Goal: Information Seeking & Learning: Learn about a topic

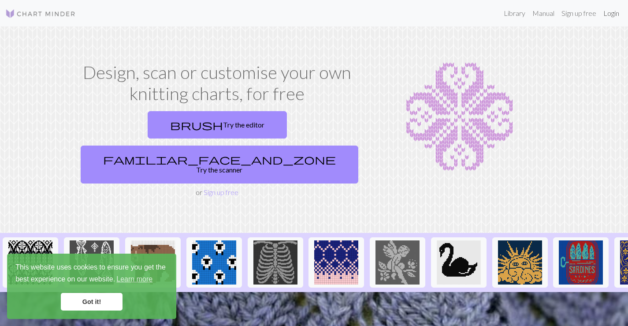
click at [619, 18] on link "Login" at bounding box center [611, 13] width 23 height 18
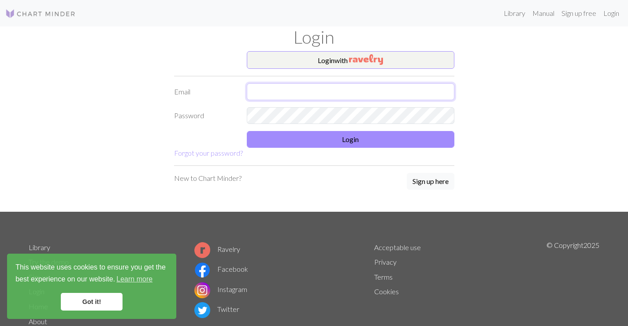
click at [352, 97] on input "text" at bounding box center [351, 91] width 208 height 17
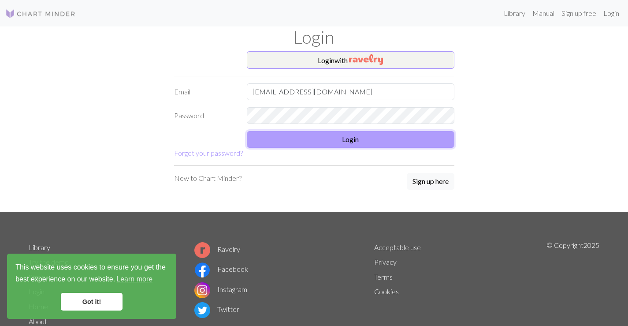
click at [352, 141] on button "Login" at bounding box center [351, 139] width 208 height 17
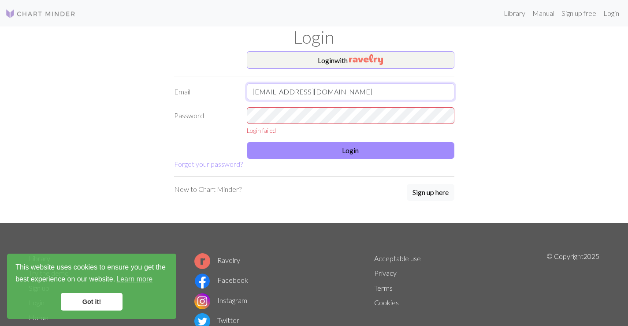
drag, startPoint x: 341, startPoint y: 89, endPoint x: 296, endPoint y: 98, distance: 46.3
click at [296, 98] on input "[EMAIL_ADDRESS][DOMAIN_NAME]" at bounding box center [351, 91] width 208 height 17
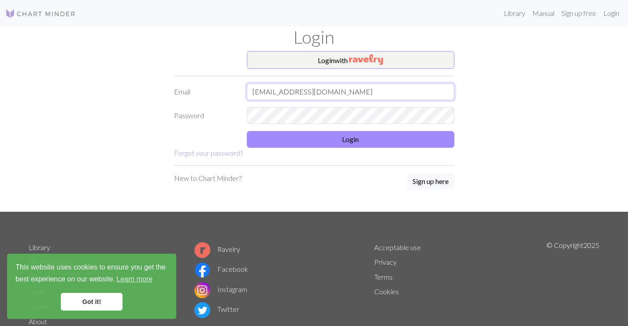
type input "[EMAIL_ADDRESS][DOMAIN_NAME]"
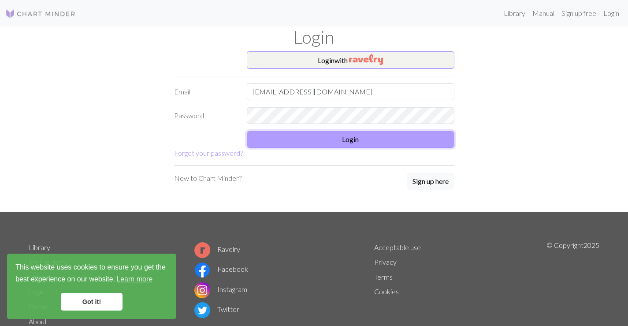
click at [283, 136] on button "Login" at bounding box center [351, 139] width 208 height 17
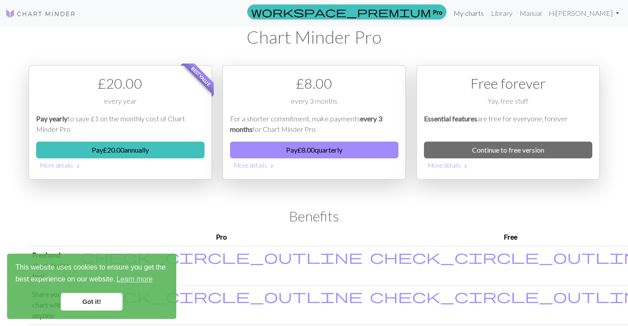
click at [487, 13] on link "My charts" at bounding box center [468, 13] width 37 height 18
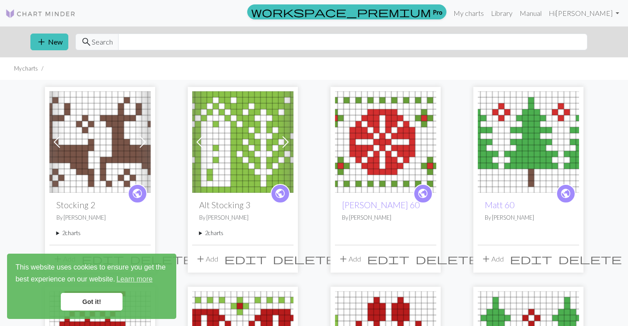
click at [108, 304] on link "Got it!" at bounding box center [92, 302] width 62 height 18
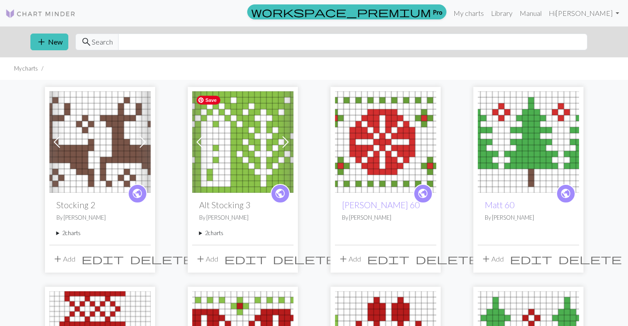
click at [248, 184] on img at bounding box center [242, 141] width 101 height 101
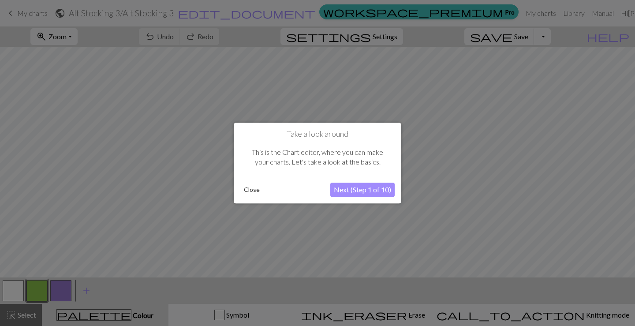
click at [252, 192] on button "Close" at bounding box center [251, 189] width 23 height 13
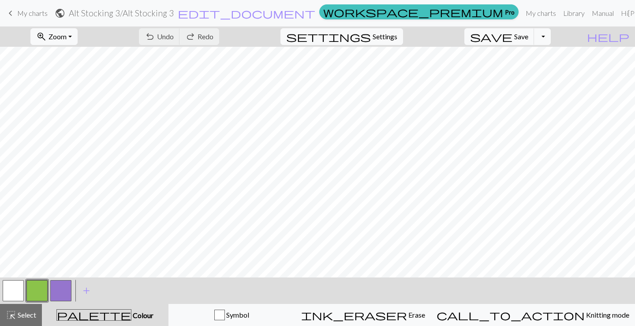
click at [25, 15] on span "My charts" at bounding box center [32, 13] width 30 height 8
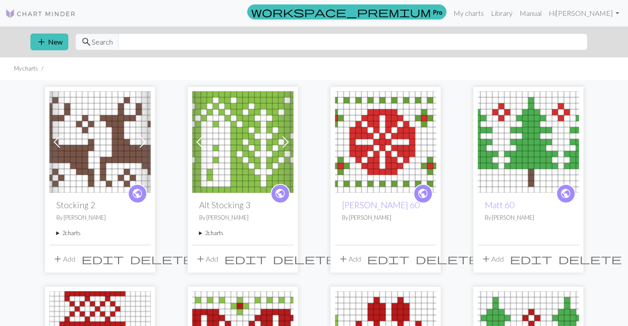
click at [199, 231] on summary "2 charts" at bounding box center [242, 233] width 87 height 8
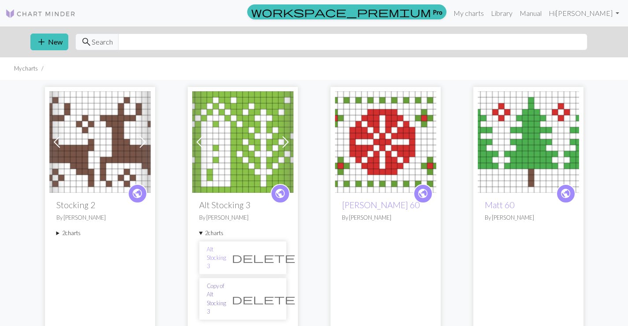
click at [216, 282] on link "Copy of Alt Stocking 3" at bounding box center [216, 299] width 19 height 34
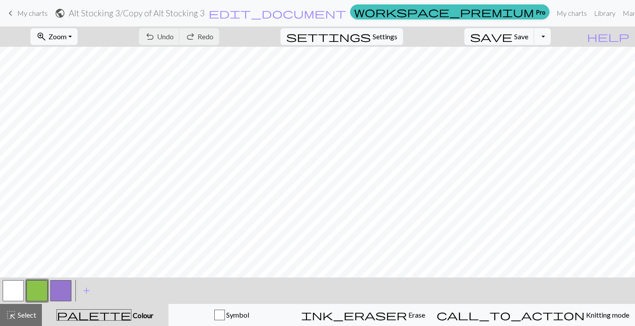
click at [13, 14] on span "keyboard_arrow_left" at bounding box center [10, 13] width 11 height 12
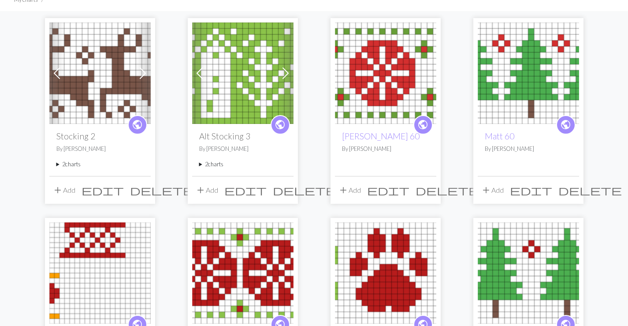
scroll to position [67, 0]
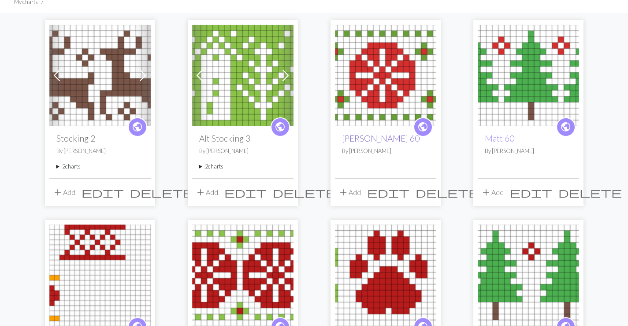
click at [364, 136] on link "[PERSON_NAME] 60" at bounding box center [381, 138] width 78 height 10
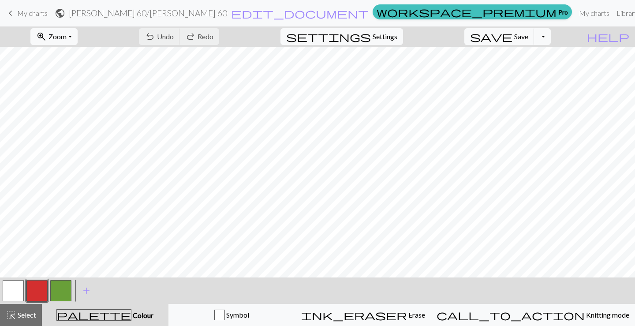
click at [13, 14] on span "keyboard_arrow_left" at bounding box center [10, 13] width 11 height 12
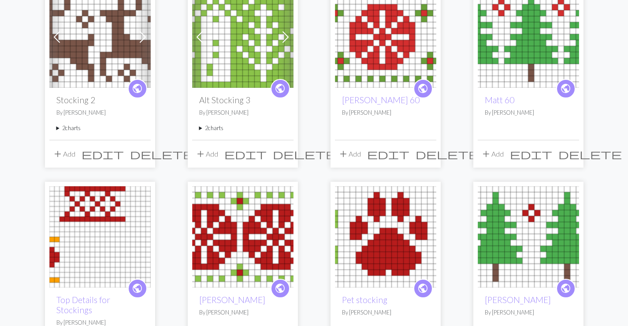
scroll to position [106, 0]
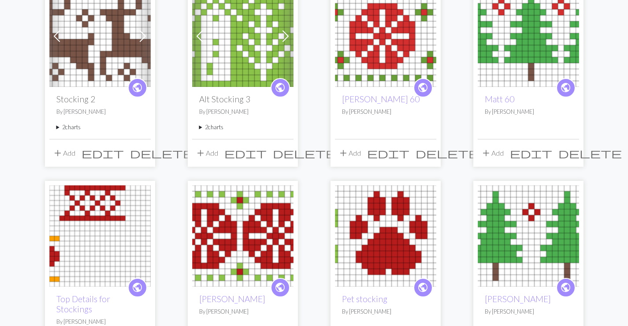
click at [58, 127] on summary "2 charts" at bounding box center [99, 127] width 87 height 8
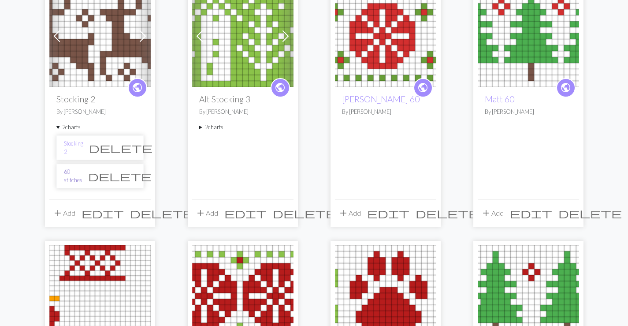
click at [82, 177] on link "60 stitches" at bounding box center [73, 175] width 19 height 17
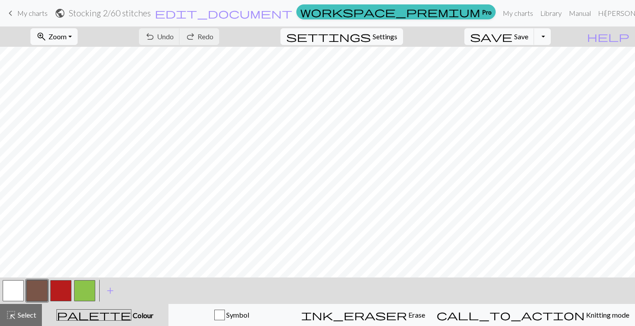
click at [15, 291] on button "button" at bounding box center [13, 290] width 21 height 21
click at [397, 36] on span "Settings" at bounding box center [384, 36] width 25 height 11
select select "aran"
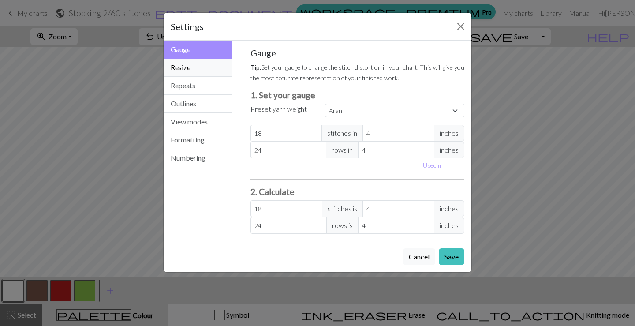
click at [196, 68] on button "Resize" at bounding box center [197, 68] width 69 height 18
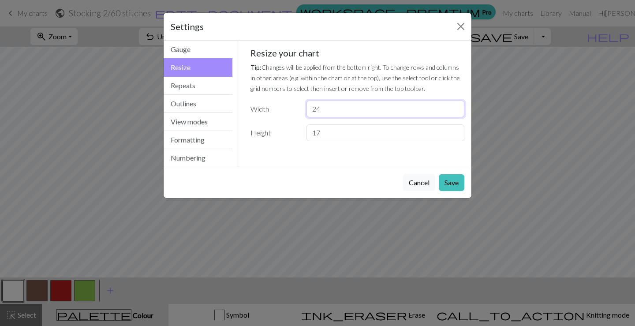
drag, startPoint x: 331, startPoint y: 105, endPoint x: 239, endPoint y: 122, distance: 93.7
click at [239, 122] on div "Gauge Tip: Set your gauge to change the stitch distortion in your chart. This w…" at bounding box center [357, 104] width 239 height 126
type input "30"
click at [454, 181] on button "Save" at bounding box center [451, 182] width 26 height 17
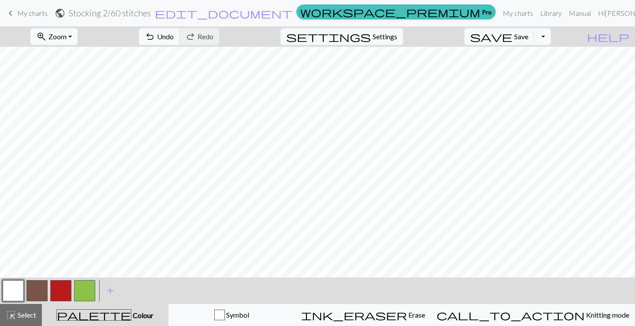
click at [14, 292] on button "button" at bounding box center [13, 290] width 21 height 21
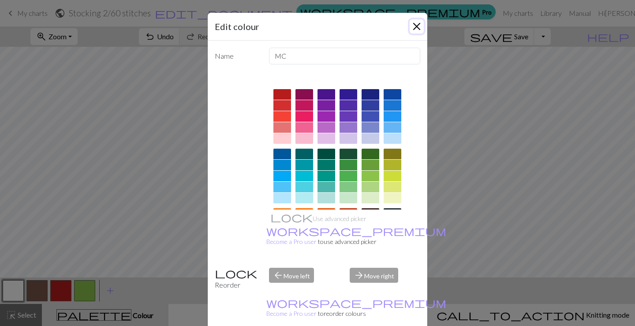
click at [409, 26] on button "Close" at bounding box center [416, 26] width 14 height 14
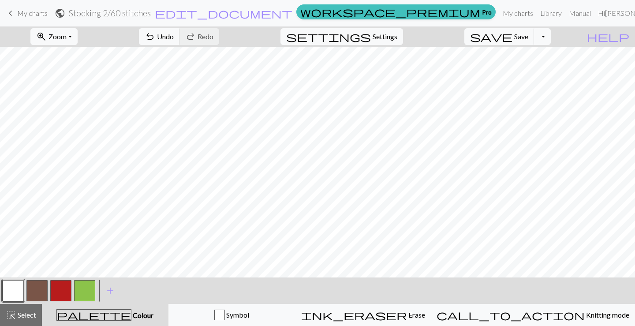
click at [37, 301] on div at bounding box center [37, 290] width 24 height 24
click at [37, 295] on button "button" at bounding box center [36, 290] width 21 height 21
click at [19, 287] on button "button" at bounding box center [13, 290] width 21 height 21
click at [31, 290] on button "button" at bounding box center [36, 290] width 21 height 21
click at [22, 282] on button "button" at bounding box center [13, 290] width 21 height 21
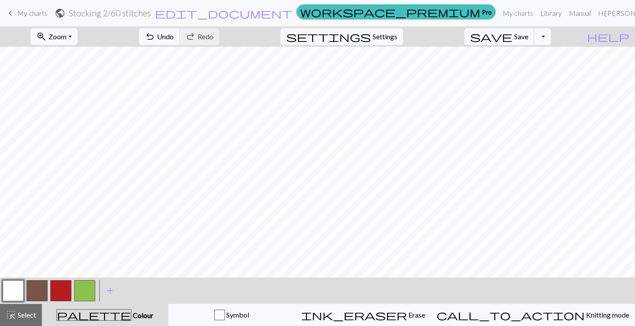
click at [41, 288] on button "button" at bounding box center [36, 290] width 21 height 21
click at [37, 292] on button "button" at bounding box center [36, 290] width 21 height 21
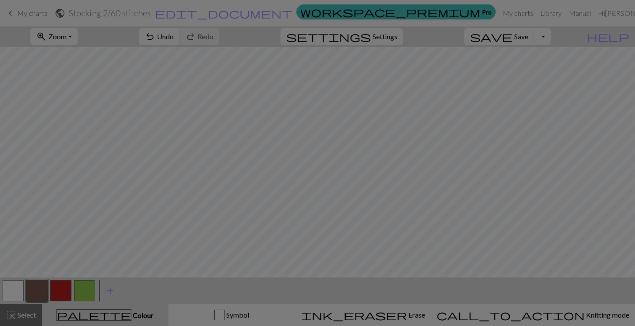
click at [16, 290] on div "Edit colour Name CC1 Use advanced picker workspace_premium Become a Pro user to…" at bounding box center [317, 163] width 635 height 326
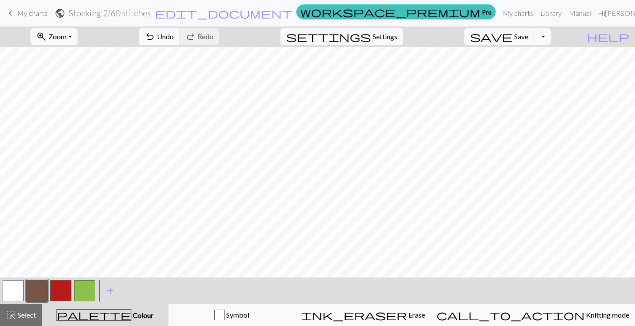
click at [10, 293] on button "button" at bounding box center [13, 290] width 21 height 21
click at [32, 297] on button "button" at bounding box center [36, 290] width 21 height 21
click at [14, 290] on button "button" at bounding box center [13, 290] width 21 height 21
click at [41, 289] on button "button" at bounding box center [36, 290] width 21 height 21
click at [61, 290] on button "button" at bounding box center [60, 290] width 21 height 21
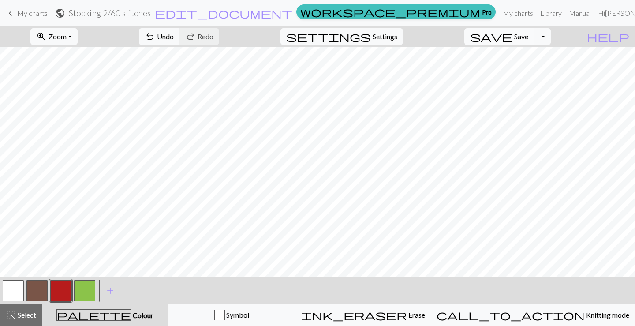
click at [528, 38] on span "Save" at bounding box center [521, 36] width 14 height 8
click at [37, 289] on button "button" at bounding box center [36, 290] width 21 height 21
click at [15, 290] on button "button" at bounding box center [13, 290] width 21 height 21
click at [40, 290] on button "button" at bounding box center [36, 290] width 21 height 21
click at [87, 286] on button "button" at bounding box center [84, 290] width 21 height 21
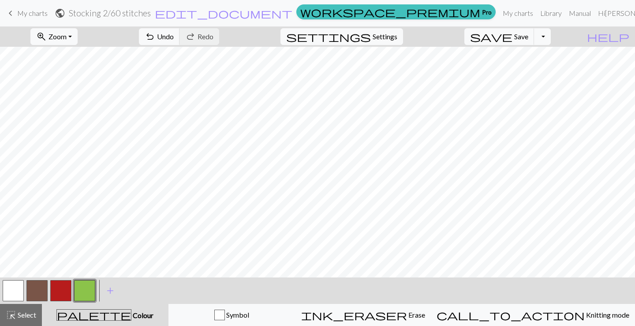
click at [55, 287] on button "button" at bounding box center [60, 290] width 21 height 21
click at [91, 291] on button "button" at bounding box center [84, 290] width 21 height 21
click at [14, 285] on button "button" at bounding box center [13, 290] width 21 height 21
click at [37, 291] on button "button" at bounding box center [36, 290] width 21 height 21
click at [12, 287] on button "button" at bounding box center [13, 290] width 21 height 21
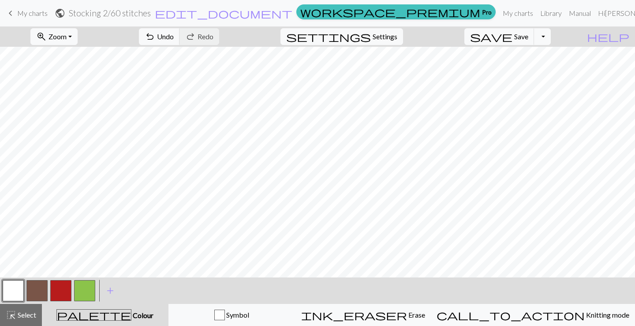
click at [26, 290] on div at bounding box center [37, 290] width 24 height 24
click at [43, 295] on button "button" at bounding box center [36, 290] width 21 height 21
click at [87, 296] on button "button" at bounding box center [84, 290] width 21 height 21
click at [66, 292] on button "button" at bounding box center [60, 290] width 21 height 21
click at [9, 296] on button "button" at bounding box center [13, 290] width 21 height 21
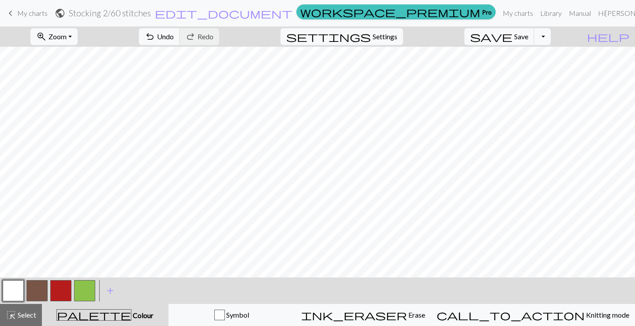
click at [91, 290] on button "button" at bounding box center [84, 290] width 21 height 21
click at [74, 290] on button "button" at bounding box center [84, 290] width 21 height 21
click at [56, 292] on div "Edit colour Name CC3 Use advanced picker workspace_premium Become a Pro user to…" at bounding box center [317, 163] width 635 height 326
click at [64, 290] on button "button" at bounding box center [60, 290] width 21 height 21
click at [84, 291] on button "button" at bounding box center [84, 290] width 21 height 21
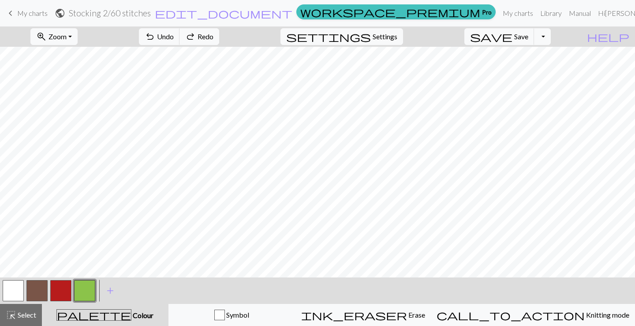
click at [79, 295] on button "button" at bounding box center [84, 290] width 21 height 21
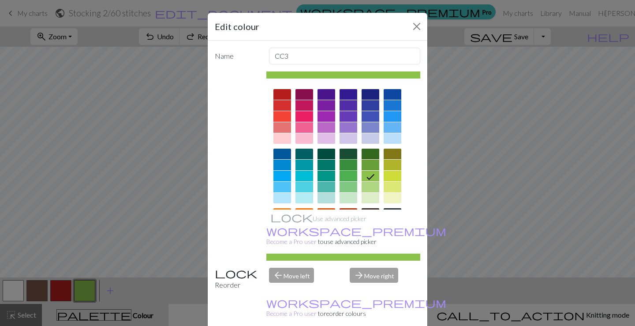
click at [347, 164] on div at bounding box center [348, 165] width 18 height 11
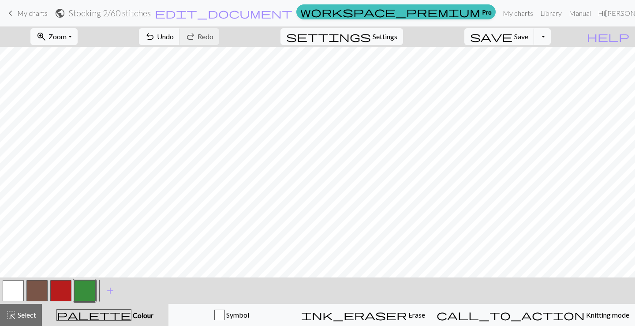
click at [63, 292] on button "button" at bounding box center [60, 290] width 21 height 21
click at [13, 289] on button "button" at bounding box center [13, 290] width 21 height 21
click at [93, 291] on button "button" at bounding box center [84, 290] width 21 height 21
click at [68, 288] on button "button" at bounding box center [60, 290] width 21 height 21
click at [103, 290] on button "add Add a colour" at bounding box center [110, 290] width 22 height 22
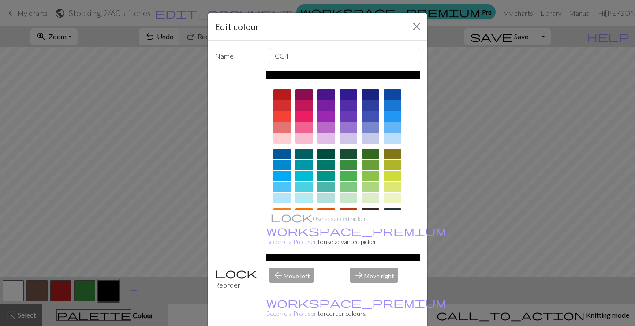
click at [423, 32] on div "Edit colour" at bounding box center [317, 27] width 219 height 28
click at [410, 27] on button "Close" at bounding box center [416, 26] width 14 height 14
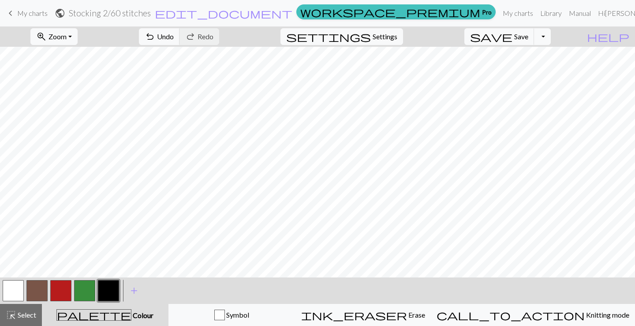
click at [90, 287] on button "button" at bounding box center [84, 290] width 21 height 21
click at [67, 285] on button "button" at bounding box center [60, 290] width 21 height 21
click at [20, 284] on button "button" at bounding box center [13, 290] width 21 height 21
click at [89, 286] on button "button" at bounding box center [84, 290] width 21 height 21
click at [67, 291] on button "button" at bounding box center [60, 290] width 21 height 21
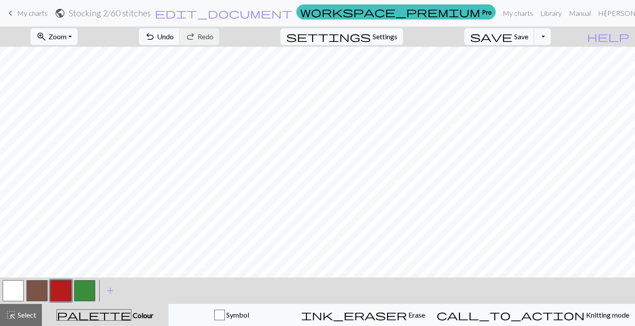
click at [88, 288] on button "button" at bounding box center [84, 290] width 21 height 21
click at [60, 286] on button "button" at bounding box center [60, 290] width 21 height 21
click at [76, 290] on button "button" at bounding box center [84, 290] width 21 height 21
click at [11, 296] on button "button" at bounding box center [13, 290] width 21 height 21
click at [79, 290] on button "button" at bounding box center [84, 290] width 21 height 21
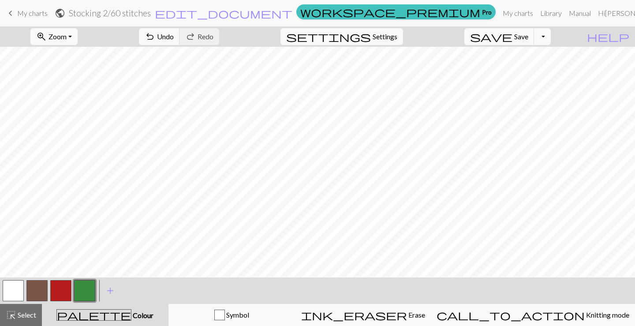
click at [9, 290] on button "button" at bounding box center [13, 290] width 21 height 21
click at [82, 300] on button "button" at bounding box center [84, 290] width 21 height 21
click at [62, 291] on button "button" at bounding box center [60, 290] width 21 height 21
click at [58, 290] on button "button" at bounding box center [60, 290] width 21 height 21
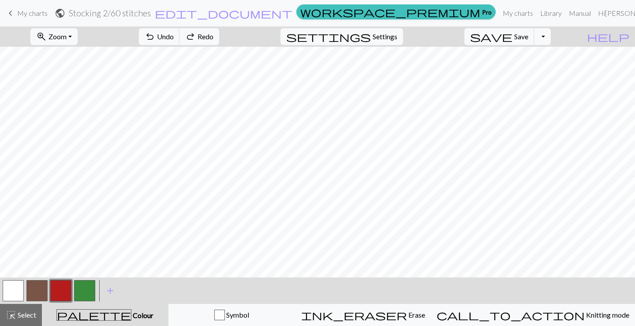
click at [25, 288] on div at bounding box center [37, 290] width 24 height 24
click at [29, 288] on button "button" at bounding box center [36, 290] width 21 height 21
click at [528, 40] on span "Save" at bounding box center [521, 36] width 14 height 8
click at [24, 19] on link "keyboard_arrow_left My charts" at bounding box center [26, 13] width 42 height 15
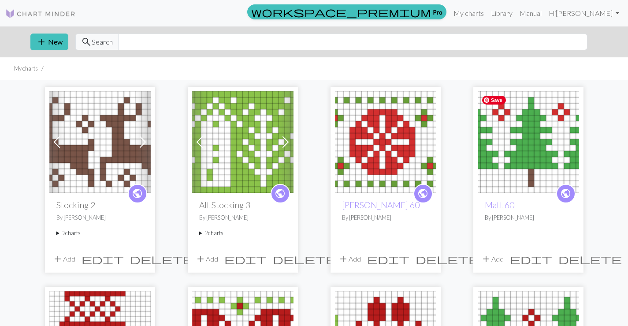
click at [549, 152] on img at bounding box center [528, 141] width 101 height 101
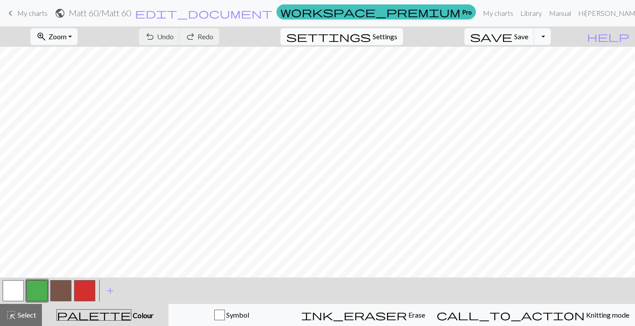
click at [397, 38] on span "Settings" at bounding box center [384, 36] width 25 height 11
select select "aran"
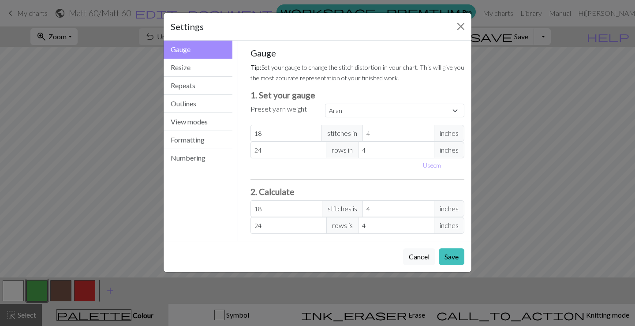
click at [447, 26] on div "Settings" at bounding box center [317, 27] width 308 height 28
click at [458, 28] on button "Close" at bounding box center [460, 26] width 14 height 14
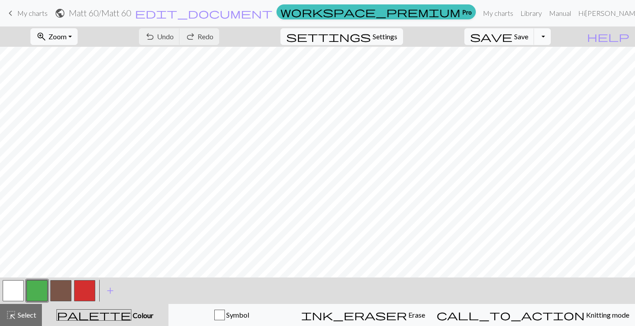
click at [550, 39] on button "Toggle Dropdown" at bounding box center [542, 36] width 17 height 17
click at [542, 58] on button "file_copy Save a copy" at bounding box center [477, 56] width 145 height 14
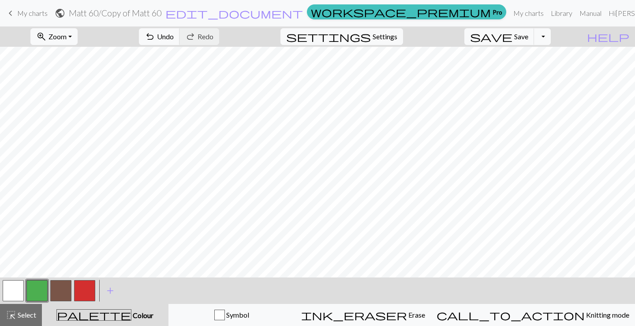
click at [161, 11] on h2 "[PERSON_NAME] 60 / Copy of Matt 60" at bounding box center [115, 13] width 93 height 10
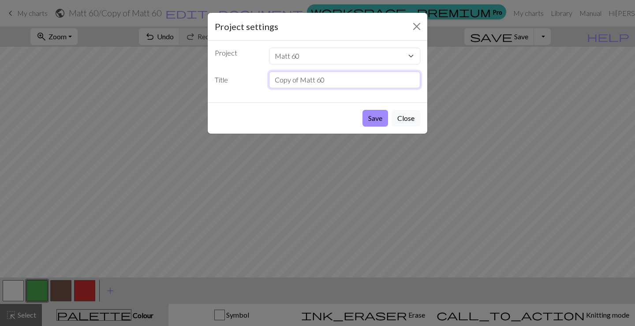
drag, startPoint x: 341, startPoint y: 82, endPoint x: 215, endPoint y: 72, distance: 126.4
click at [221, 74] on div "Title Copy of Matt 60" at bounding box center [317, 79] width 216 height 17
type input "Alternating trees"
click at [379, 116] on button "Save" at bounding box center [375, 118] width 26 height 17
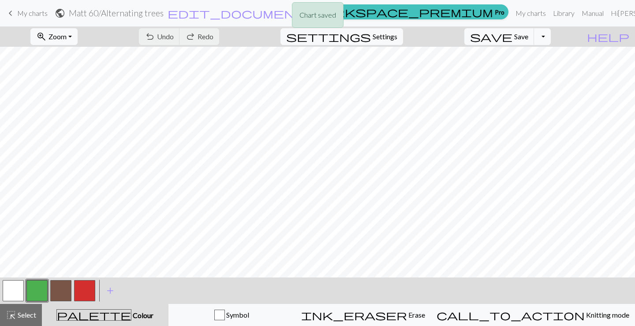
click at [18, 293] on button "button" at bounding box center [13, 290] width 21 height 21
click at [89, 290] on button "button" at bounding box center [84, 290] width 21 height 21
click at [44, 291] on button "button" at bounding box center [36, 290] width 21 height 21
click at [108, 291] on span "add" at bounding box center [110, 290] width 11 height 12
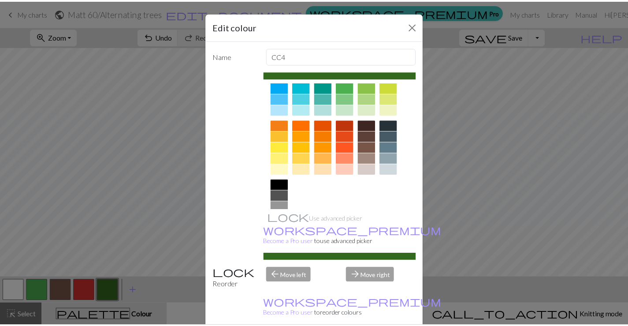
scroll to position [123, 0]
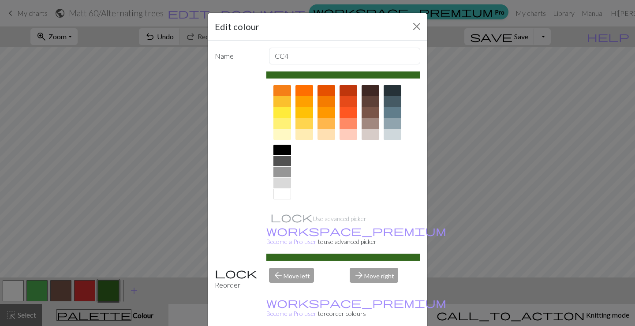
click at [281, 113] on div at bounding box center [282, 112] width 18 height 11
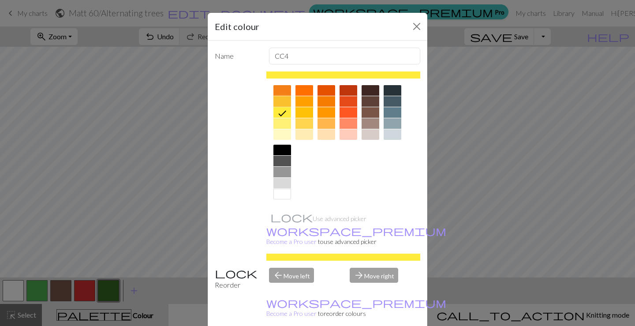
click at [280, 100] on div at bounding box center [282, 101] width 18 height 11
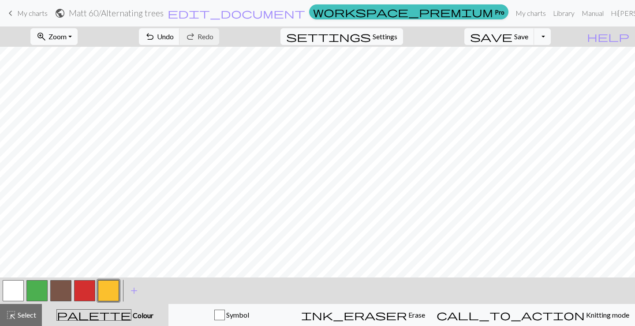
click at [78, 290] on button "button" at bounding box center [84, 290] width 21 height 21
click at [18, 279] on div "< >" at bounding box center [48, 290] width 95 height 26
click at [20, 282] on button "button" at bounding box center [13, 290] width 21 height 21
click at [81, 292] on button "button" at bounding box center [84, 290] width 21 height 21
click at [6, 289] on button "button" at bounding box center [13, 290] width 21 height 21
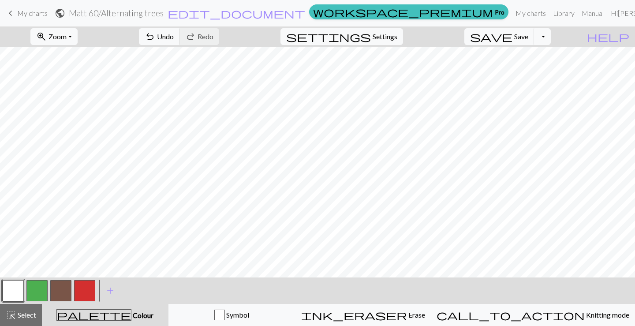
click at [83, 287] on button "button" at bounding box center [84, 290] width 21 height 21
click at [14, 292] on button "button" at bounding box center [13, 290] width 21 height 21
click at [512, 39] on span "save" at bounding box center [491, 36] width 42 height 12
click at [534, 41] on button "save Save Save" at bounding box center [499, 36] width 70 height 17
click at [35, 14] on span "My charts" at bounding box center [32, 13] width 30 height 8
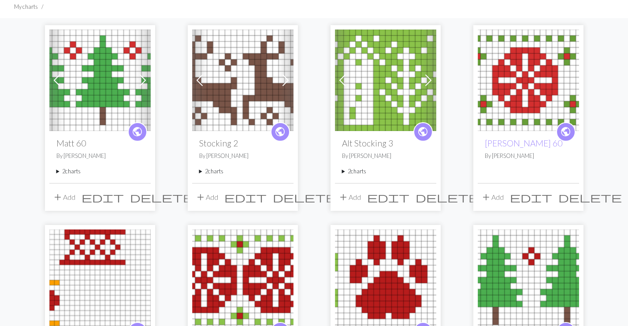
scroll to position [67, 0]
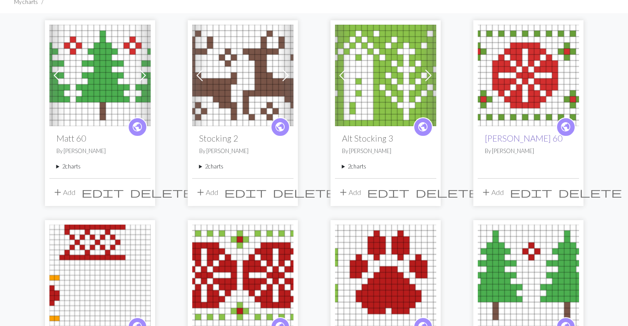
click at [500, 136] on link "[PERSON_NAME] 60" at bounding box center [524, 138] width 78 height 10
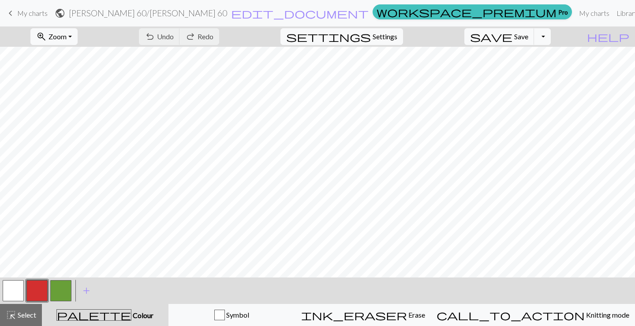
click at [20, 15] on span "My charts" at bounding box center [32, 13] width 30 height 8
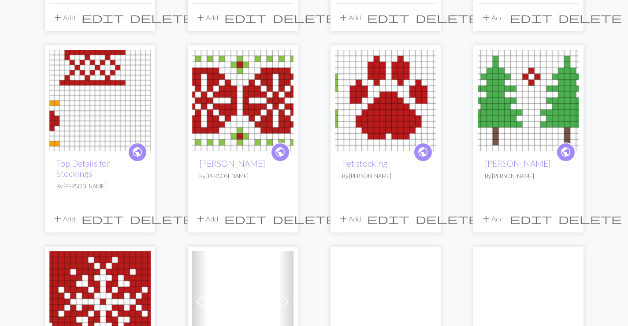
scroll to position [321, 0]
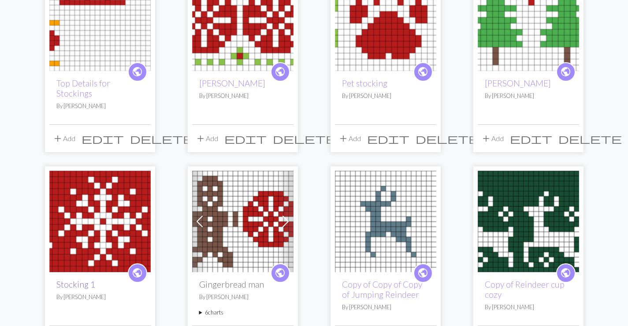
click at [70, 287] on link "Stocking 1" at bounding box center [75, 284] width 39 height 10
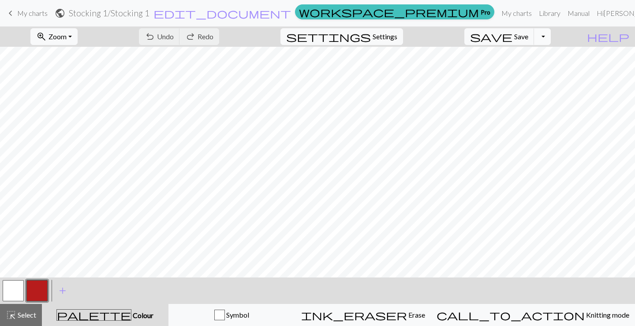
click at [550, 35] on button "Toggle Dropdown" at bounding box center [542, 36] width 17 height 17
click at [537, 60] on button "file_copy Save a copy" at bounding box center [477, 56] width 145 height 14
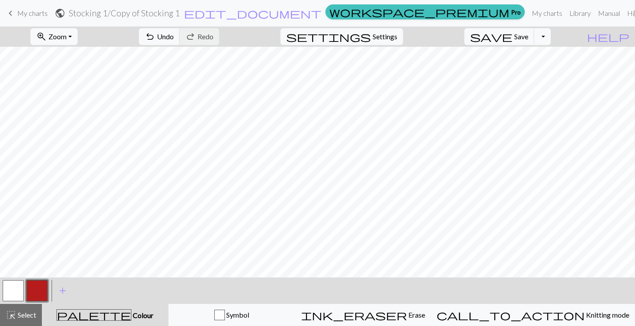
click at [180, 15] on h2 "Stocking 1 / Copy of Stocking 1" at bounding box center [124, 13] width 111 height 10
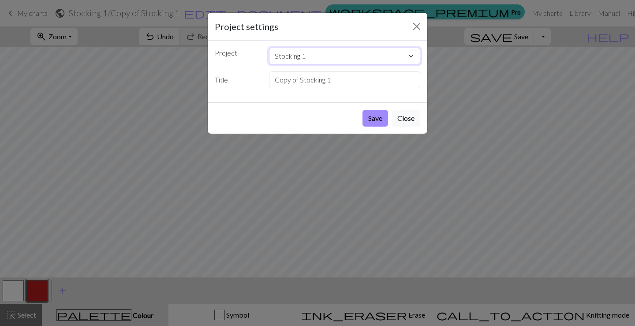
click at [330, 59] on select "Stocking 1 Matt 60 Stocking 2 Alt Stocking 3 [PERSON_NAME] 60 Top Details for S…" at bounding box center [345, 56] width 152 height 17
click at [269, 48] on select "Stocking 1 Matt 60 Stocking 2 Alt Stocking 3 [PERSON_NAME] 60 Top Details for S…" at bounding box center [345, 56] width 152 height 17
drag, startPoint x: 316, startPoint y: 82, endPoint x: 203, endPoint y: 76, distance: 112.6
click at [200, 84] on div "Project settings Project Stocking 1 Matt 60 Stocking 2 Alt Stocking 3 [PERSON_N…" at bounding box center [317, 163] width 635 height 326
type input "5"
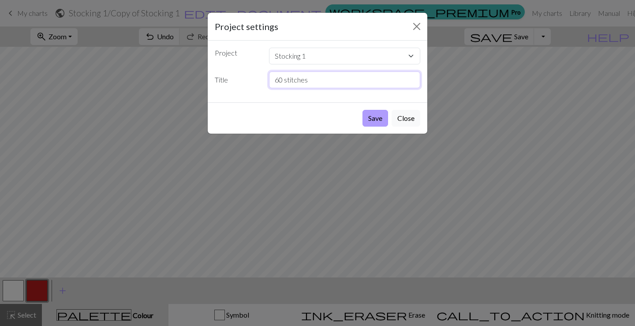
type input "60 stitches"
click at [375, 114] on button "Save" at bounding box center [375, 118] width 26 height 17
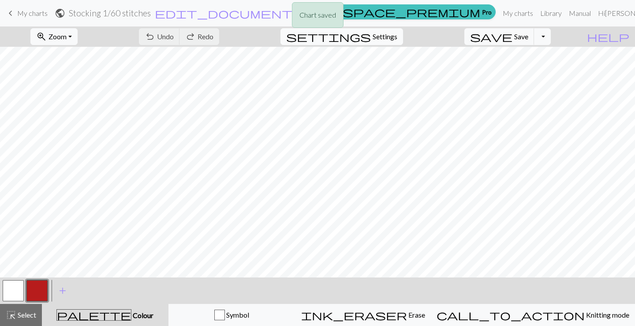
click at [385, 37] on span "Settings" at bounding box center [384, 36] width 25 height 11
select select "aran"
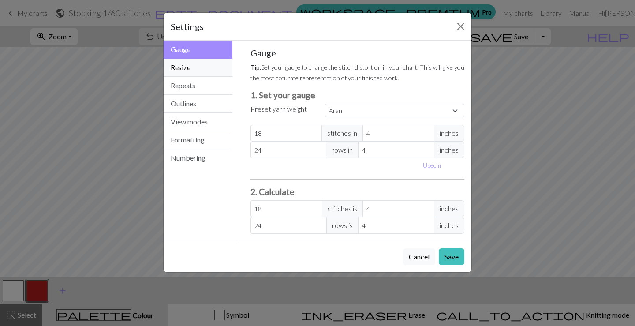
click at [196, 62] on button "Resize" at bounding box center [197, 68] width 69 height 18
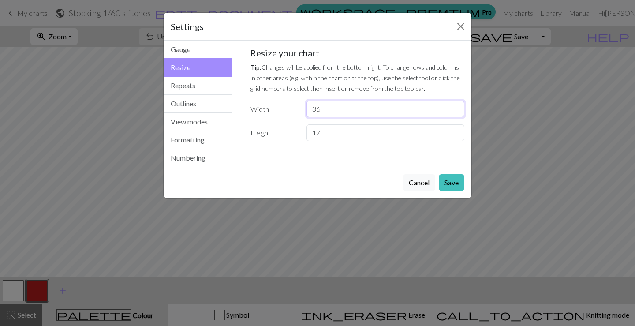
drag, startPoint x: 341, startPoint y: 109, endPoint x: 278, endPoint y: 111, distance: 63.0
click at [278, 111] on div "Width 36" at bounding box center [357, 108] width 225 height 17
type input "30"
click at [453, 185] on button "Save" at bounding box center [451, 182] width 26 height 17
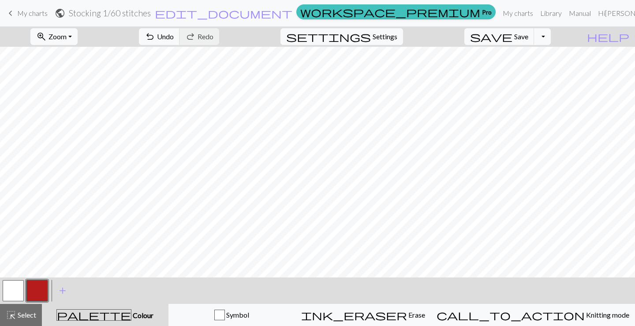
click at [32, 286] on button "button" at bounding box center [36, 290] width 21 height 21
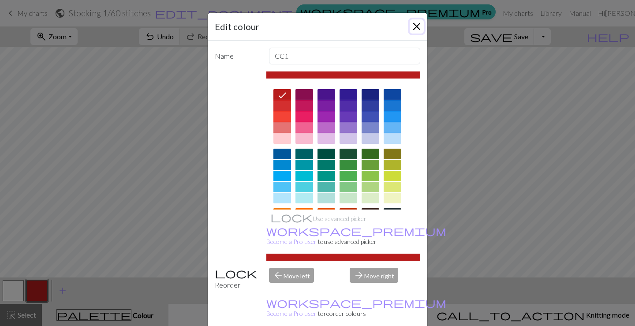
click at [412, 22] on button "Close" at bounding box center [416, 26] width 14 height 14
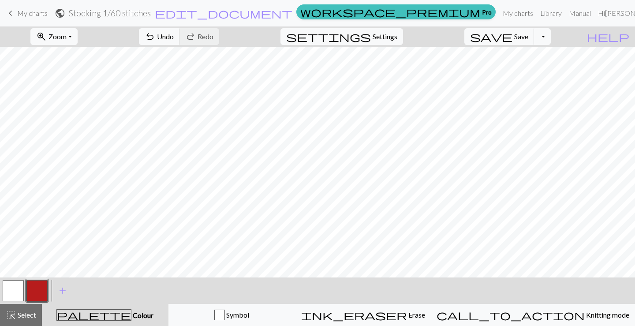
click at [19, 288] on button "button" at bounding box center [13, 290] width 21 height 21
click at [45, 290] on button "button" at bounding box center [36, 290] width 21 height 21
click at [19, 294] on button "button" at bounding box center [13, 290] width 21 height 21
click at [42, 293] on button "button" at bounding box center [36, 290] width 21 height 21
click at [19, 292] on button "button" at bounding box center [13, 290] width 21 height 21
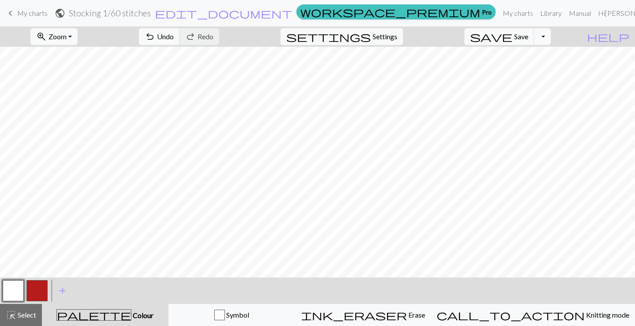
click at [35, 290] on button "button" at bounding box center [36, 290] width 21 height 21
click at [18, 291] on button "button" at bounding box center [13, 290] width 21 height 21
click at [48, 286] on div at bounding box center [37, 290] width 24 height 24
click at [45, 284] on button "button" at bounding box center [36, 290] width 21 height 21
click at [15, 291] on button "button" at bounding box center [13, 290] width 21 height 21
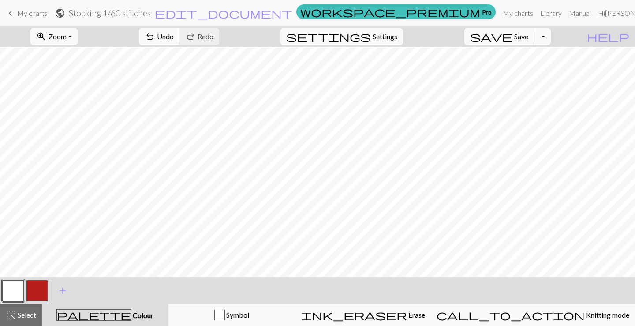
click at [37, 289] on button "button" at bounding box center [36, 290] width 21 height 21
click at [18, 285] on button "button" at bounding box center [13, 290] width 21 height 21
click at [37, 289] on button "button" at bounding box center [36, 290] width 21 height 21
click at [22, 290] on button "button" at bounding box center [13, 290] width 21 height 21
click at [27, 291] on button "button" at bounding box center [36, 290] width 21 height 21
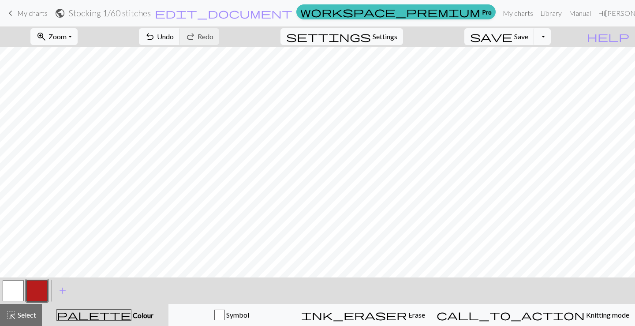
click at [20, 283] on button "button" at bounding box center [13, 290] width 21 height 21
click at [46, 290] on button "button" at bounding box center [36, 290] width 21 height 21
click at [37, 290] on button "button" at bounding box center [36, 290] width 21 height 21
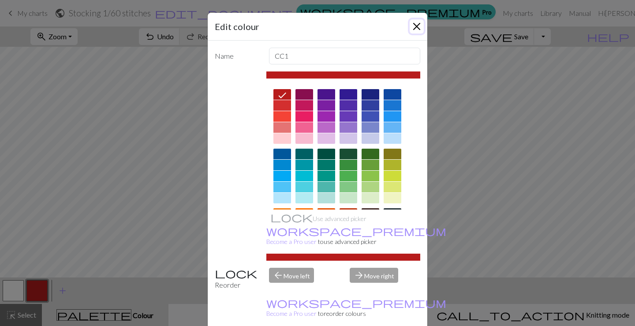
click at [414, 27] on button "Close" at bounding box center [416, 26] width 14 height 14
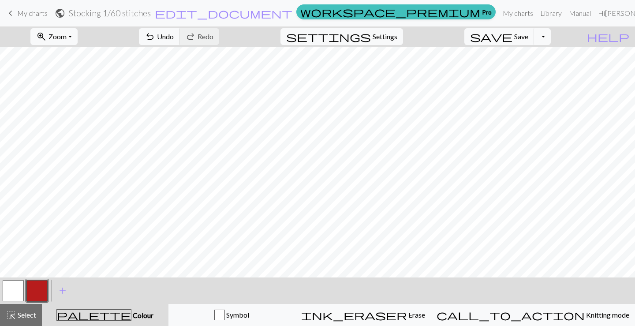
click at [15, 289] on button "button" at bounding box center [13, 290] width 21 height 21
click at [34, 287] on button "button" at bounding box center [36, 290] width 21 height 21
click at [21, 281] on button "button" at bounding box center [13, 290] width 21 height 21
click at [40, 293] on button "button" at bounding box center [36, 290] width 21 height 21
click at [6, 286] on button "button" at bounding box center [13, 290] width 21 height 21
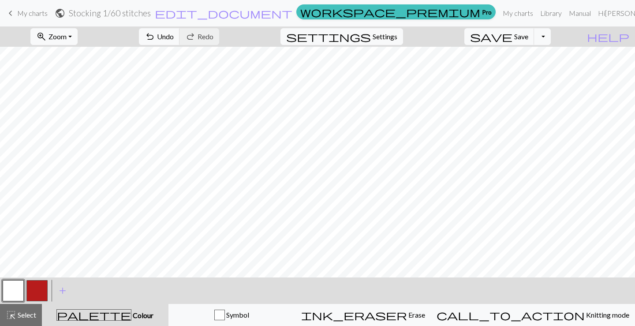
click at [32, 291] on button "button" at bounding box center [36, 290] width 21 height 21
click at [13, 289] on button "button" at bounding box center [13, 290] width 21 height 21
click at [40, 291] on button "button" at bounding box center [36, 290] width 21 height 21
click at [18, 284] on button "button" at bounding box center [13, 290] width 21 height 21
click at [36, 294] on button "button" at bounding box center [36, 290] width 21 height 21
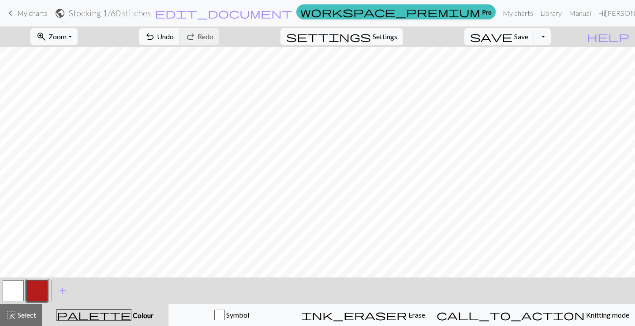
click at [21, 288] on button "button" at bounding box center [13, 290] width 21 height 21
click at [37, 285] on button "button" at bounding box center [36, 290] width 21 height 21
click at [14, 293] on button "button" at bounding box center [13, 290] width 21 height 21
drag, startPoint x: 38, startPoint y: 296, endPoint x: 53, endPoint y: 283, distance: 19.7
click at [39, 296] on button "button" at bounding box center [36, 290] width 21 height 21
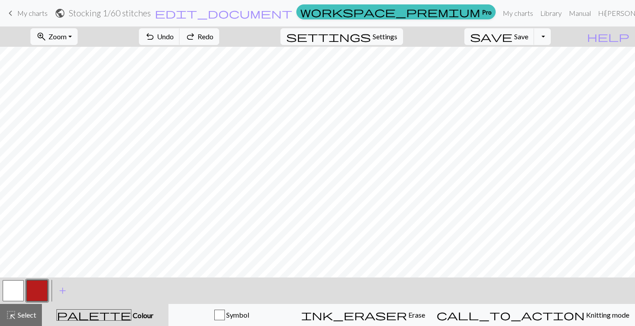
click at [36, 291] on button "button" at bounding box center [36, 290] width 21 height 21
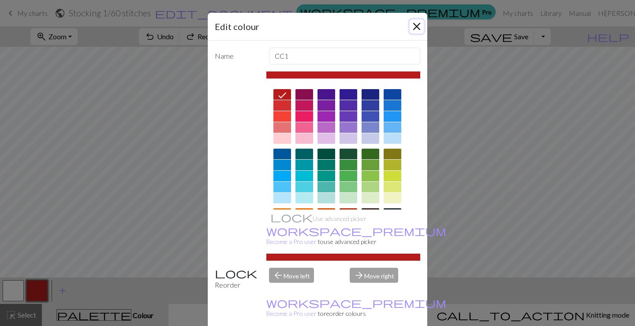
click at [412, 25] on button "Close" at bounding box center [416, 26] width 14 height 14
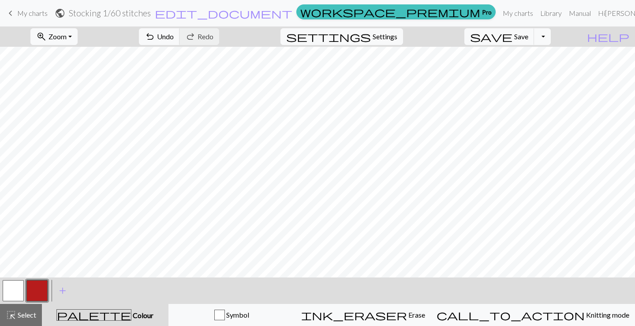
click at [24, 288] on div at bounding box center [13, 290] width 24 height 24
click at [12, 288] on button "button" at bounding box center [13, 290] width 21 height 21
click at [530, 41] on button "save Save Save" at bounding box center [499, 36] width 70 height 17
click at [40, 292] on button "button" at bounding box center [36, 290] width 21 height 21
click at [16, 279] on div at bounding box center [13, 290] width 24 height 24
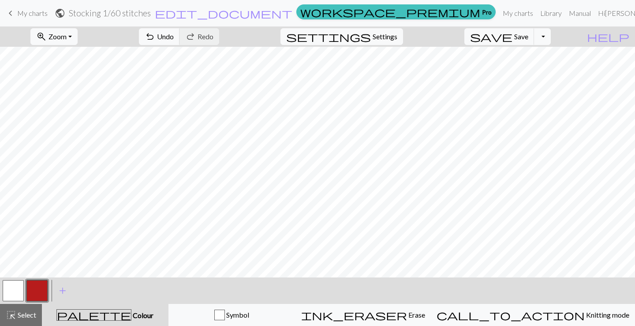
click at [17, 281] on button "button" at bounding box center [13, 290] width 21 height 21
click at [35, 293] on button "button" at bounding box center [36, 290] width 21 height 21
click at [15, 287] on button "button" at bounding box center [13, 290] width 21 height 21
click at [37, 289] on button "button" at bounding box center [36, 290] width 21 height 21
click at [6, 293] on button "button" at bounding box center [13, 290] width 21 height 21
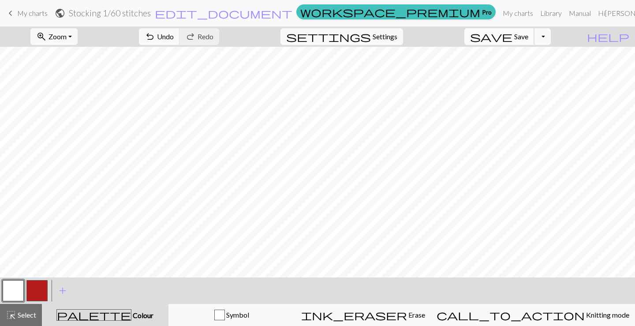
click at [528, 36] on span "Save" at bounding box center [521, 36] width 14 height 8
click at [39, 295] on button "button" at bounding box center [36, 290] width 21 height 21
click at [16, 294] on button "button" at bounding box center [13, 290] width 21 height 21
click at [40, 293] on button "button" at bounding box center [36, 290] width 21 height 21
click at [512, 33] on span "save" at bounding box center [491, 36] width 42 height 12
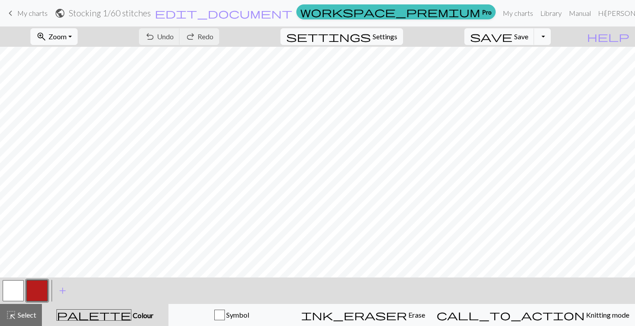
click at [22, 15] on span "My charts" at bounding box center [32, 13] width 30 height 8
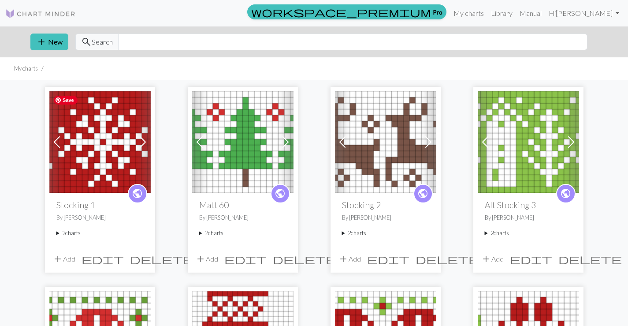
click at [88, 171] on img at bounding box center [99, 141] width 101 height 101
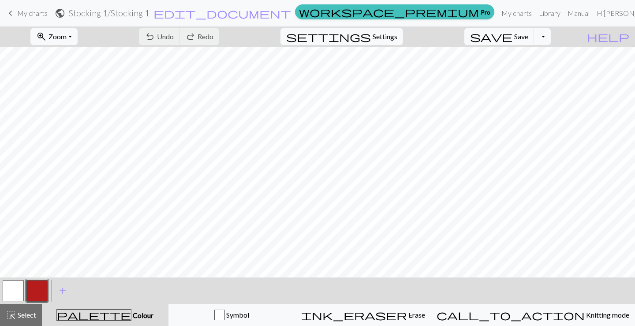
click at [25, 13] on span "My charts" at bounding box center [32, 13] width 30 height 8
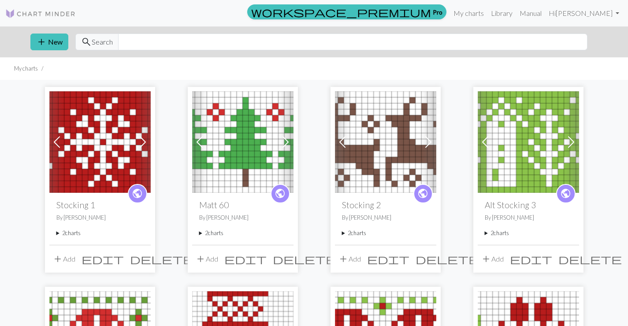
click at [57, 233] on summary "2 charts" at bounding box center [99, 233] width 87 height 8
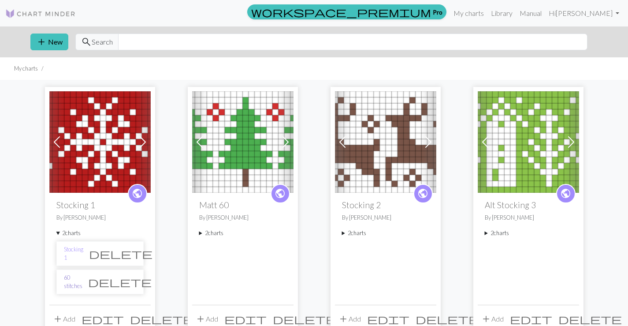
click at [82, 281] on link "60 stitches" at bounding box center [73, 281] width 19 height 17
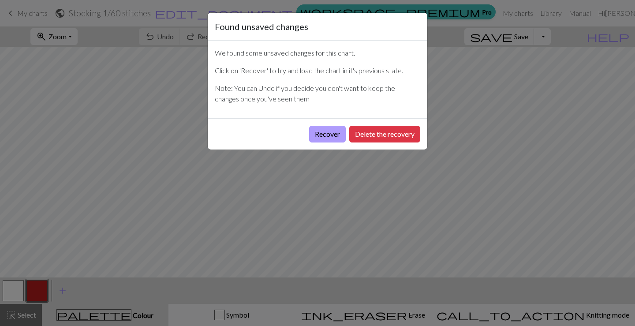
click at [336, 130] on button "Recover" at bounding box center [327, 134] width 37 height 17
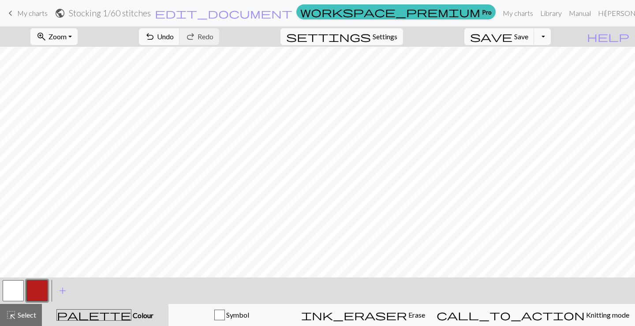
click at [13, 287] on button "button" at bounding box center [13, 290] width 21 height 21
click at [534, 41] on button "save Save Save" at bounding box center [499, 36] width 70 height 17
click at [37, 14] on span "My charts" at bounding box center [32, 13] width 30 height 8
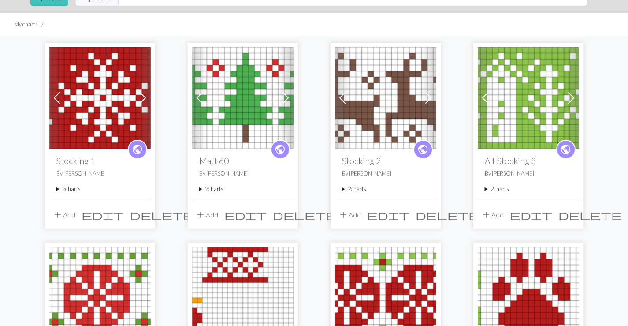
scroll to position [176, 0]
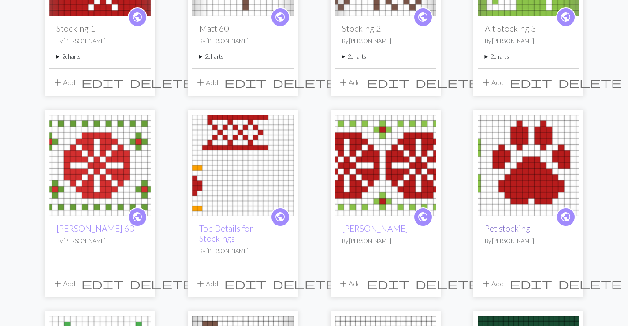
click at [507, 227] on link "Pet stocking" at bounding box center [507, 228] width 45 height 10
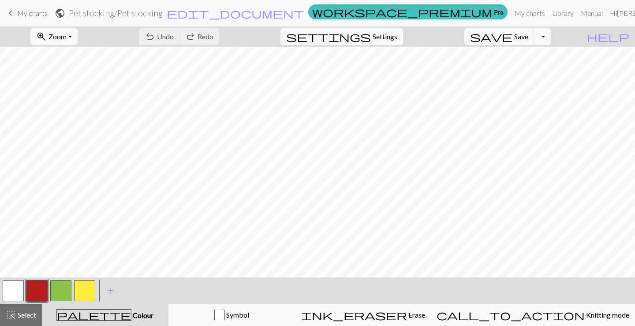
click at [385, 40] on span "Settings" at bounding box center [384, 36] width 25 height 11
select select "aran"
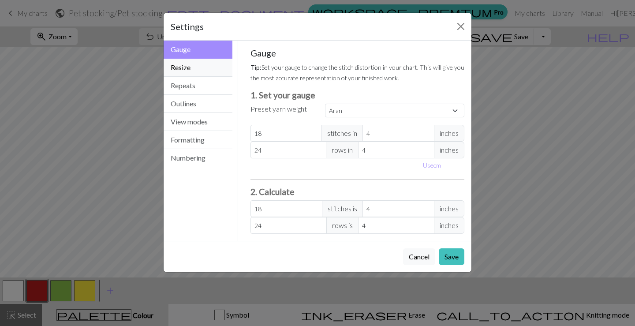
click at [192, 68] on button "Resize" at bounding box center [197, 68] width 69 height 18
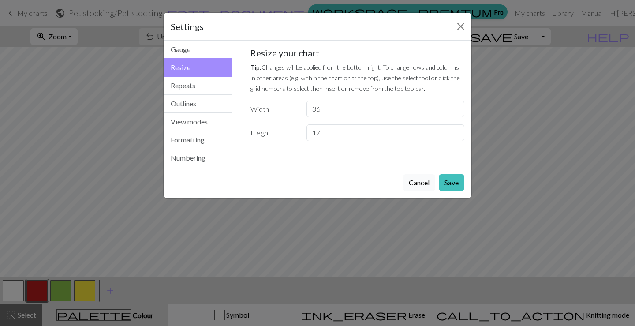
click at [416, 182] on button "Cancel" at bounding box center [419, 182] width 32 height 17
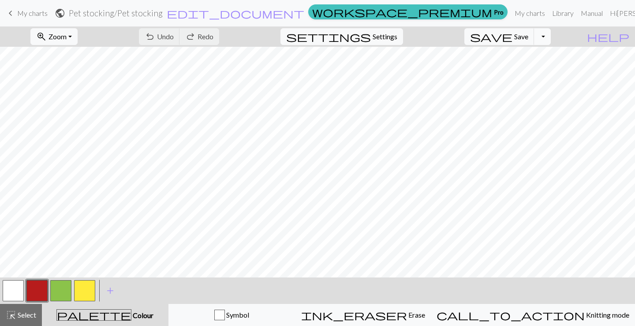
click at [550, 40] on button "Toggle Dropdown" at bounding box center [542, 36] width 17 height 17
click at [537, 52] on button "file_copy Save a copy" at bounding box center [477, 56] width 145 height 14
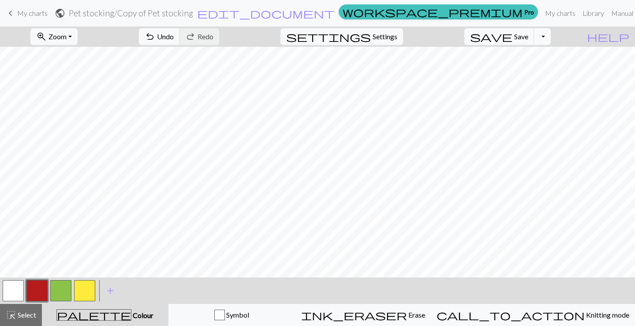
click at [549, 37] on button "Toggle Dropdown" at bounding box center [542, 36] width 17 height 17
click at [193, 18] on h2 "Pet stocking / Copy of Pet stocking" at bounding box center [131, 13] width 124 height 10
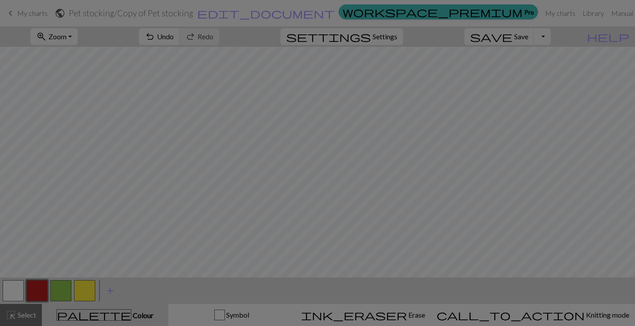
click at [287, 13] on div "Project settings" at bounding box center [317, 5] width 219 height 28
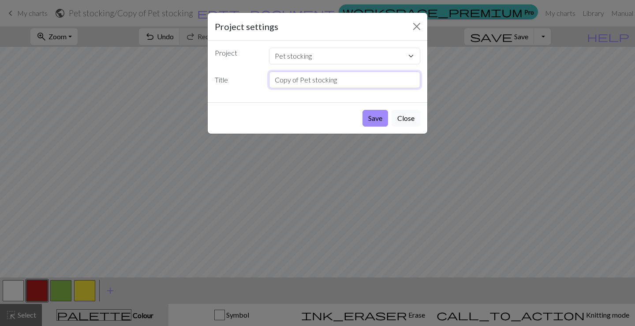
drag, startPoint x: 358, startPoint y: 86, endPoint x: 119, endPoint y: 72, distance: 240.1
click at [119, 73] on div "Project settings Project Pet stocking Stocking 1 Matt 60 Stocking 2 Alt Stockin…" at bounding box center [317, 163] width 635 height 326
type input "60 stitches"
click at [372, 121] on button "Save" at bounding box center [375, 118] width 26 height 17
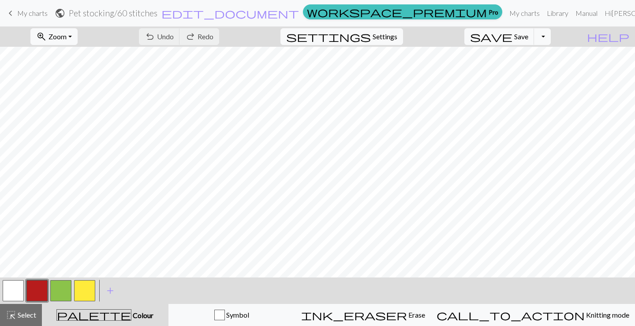
click at [393, 33] on div "Chart saved" at bounding box center [317, 17] width 635 height 35
click at [397, 41] on span "Settings" at bounding box center [384, 36] width 25 height 11
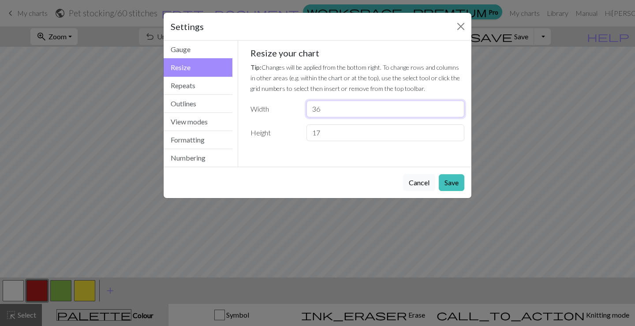
drag, startPoint x: 297, startPoint y: 104, endPoint x: 270, endPoint y: 100, distance: 27.5
click at [270, 100] on div "Width 36" at bounding box center [357, 108] width 225 height 17
type input "30"
click at [457, 186] on button "Save" at bounding box center [451, 182] width 26 height 17
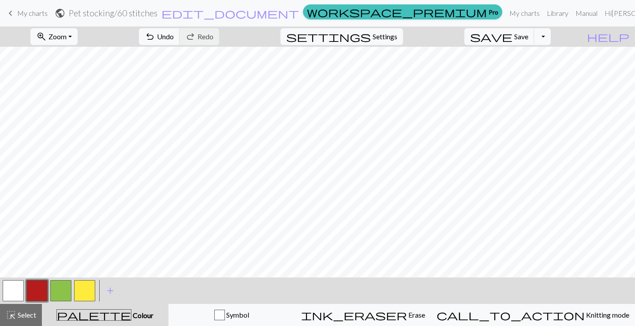
click at [18, 286] on button "button" at bounding box center [13, 290] width 21 height 21
click at [57, 290] on button "button" at bounding box center [60, 290] width 21 height 21
click at [12, 287] on button "button" at bounding box center [13, 290] width 21 height 21
click at [39, 287] on button "button" at bounding box center [36, 290] width 21 height 21
click at [9, 299] on button "button" at bounding box center [13, 290] width 21 height 21
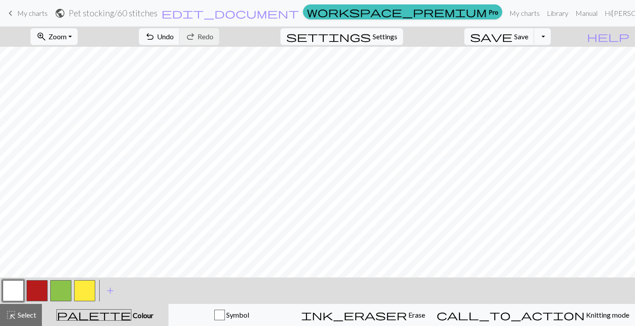
click at [34, 296] on button "button" at bounding box center [36, 290] width 21 height 21
click at [33, 286] on button "button" at bounding box center [36, 290] width 21 height 21
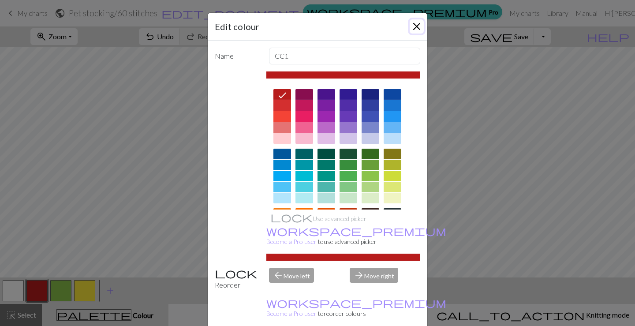
click at [413, 26] on button "Close" at bounding box center [416, 26] width 14 height 14
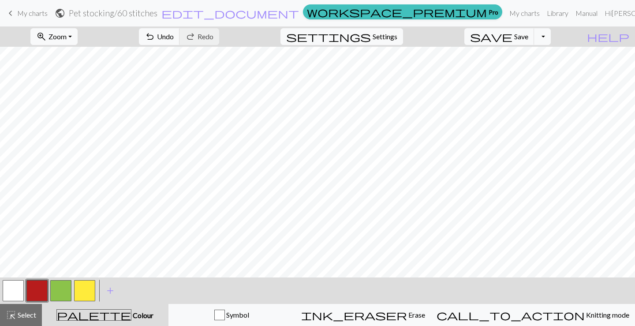
click at [64, 294] on button "button" at bounding box center [60, 290] width 21 height 21
click at [14, 289] on button "button" at bounding box center [13, 290] width 21 height 21
click at [33, 293] on button "button" at bounding box center [36, 290] width 21 height 21
click at [56, 289] on button "button" at bounding box center [60, 290] width 21 height 21
click at [34, 285] on button "button" at bounding box center [36, 290] width 21 height 21
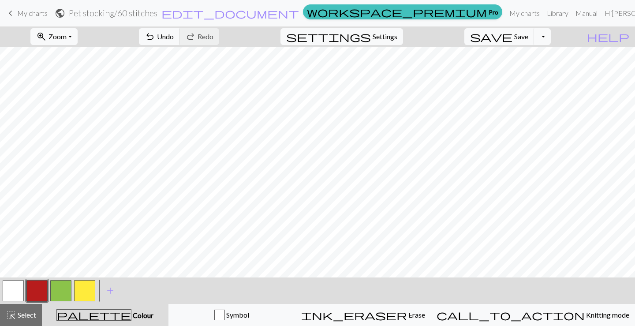
click at [9, 291] on button "button" at bounding box center [13, 290] width 21 height 21
click at [37, 287] on button "button" at bounding box center [36, 290] width 21 height 21
click at [61, 286] on button "button" at bounding box center [60, 290] width 21 height 21
click at [40, 285] on button "button" at bounding box center [36, 290] width 21 height 21
click at [59, 290] on button "button" at bounding box center [60, 290] width 21 height 21
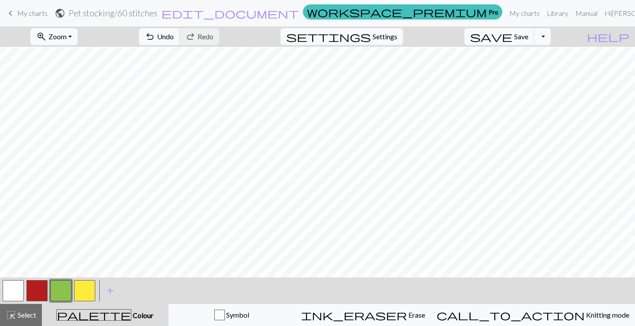
click at [16, 287] on button "button" at bounding box center [13, 290] width 21 height 21
click at [56, 289] on button "button" at bounding box center [60, 290] width 21 height 21
click at [116, 287] on button "add Add a colour" at bounding box center [110, 290] width 22 height 22
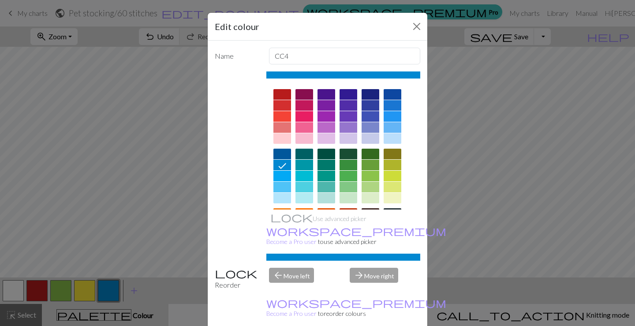
click at [366, 153] on div at bounding box center [370, 153] width 18 height 11
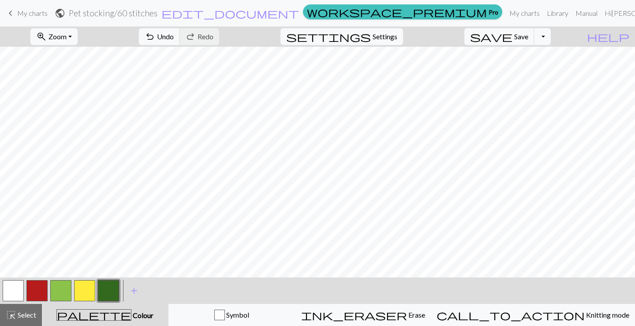
click at [36, 291] on button "button" at bounding box center [36, 290] width 21 height 21
click at [111, 294] on button "button" at bounding box center [108, 290] width 21 height 21
click at [36, 290] on button "button" at bounding box center [36, 290] width 21 height 21
click at [38, 292] on button "button" at bounding box center [36, 290] width 21 height 21
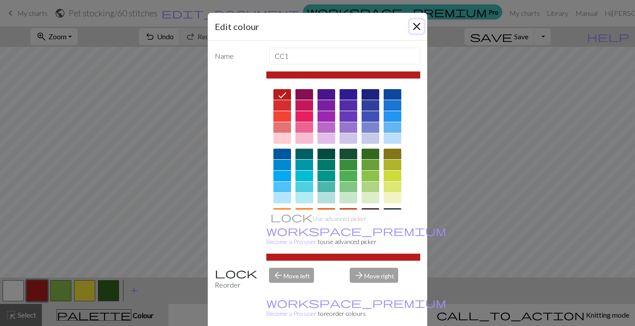
click at [410, 26] on button "Close" at bounding box center [416, 26] width 14 height 14
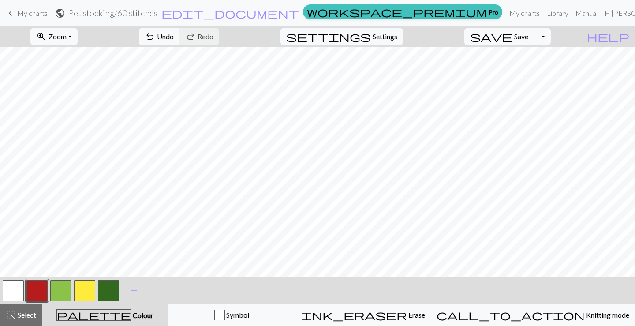
click at [37, 289] on button "button" at bounding box center [36, 290] width 21 height 21
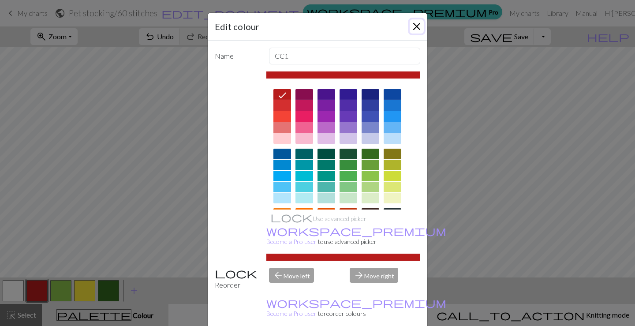
click at [409, 24] on button "Close" at bounding box center [416, 26] width 14 height 14
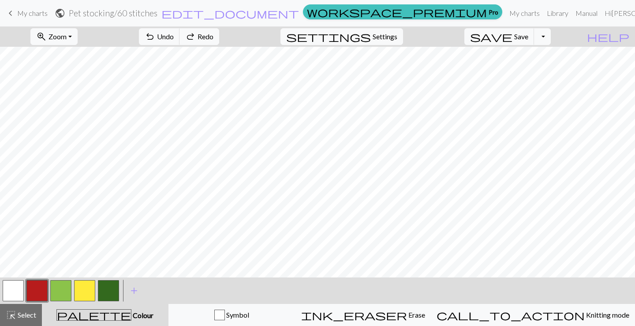
click at [84, 284] on button "button" at bounding box center [84, 290] width 21 height 21
click at [88, 284] on button "button" at bounding box center [84, 290] width 21 height 21
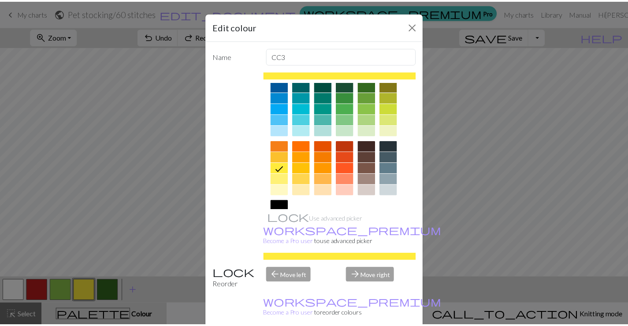
scroll to position [123, 0]
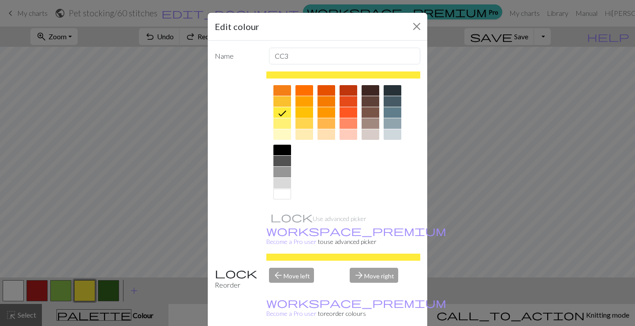
click at [307, 113] on div at bounding box center [304, 112] width 18 height 11
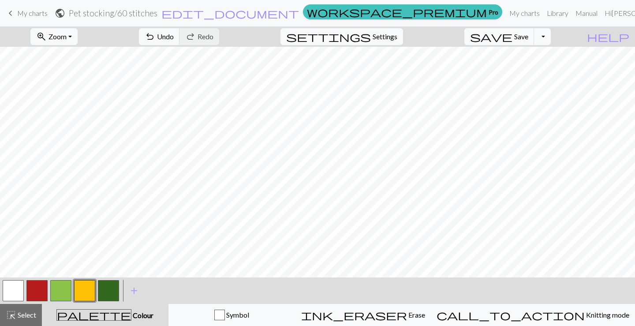
click at [48, 289] on div at bounding box center [37, 290] width 24 height 24
click at [32, 289] on button "button" at bounding box center [36, 290] width 21 height 21
click at [111, 286] on button "button" at bounding box center [108, 290] width 21 height 21
click at [35, 289] on button "button" at bounding box center [36, 290] width 21 height 21
click at [113, 289] on button "button" at bounding box center [108, 290] width 21 height 21
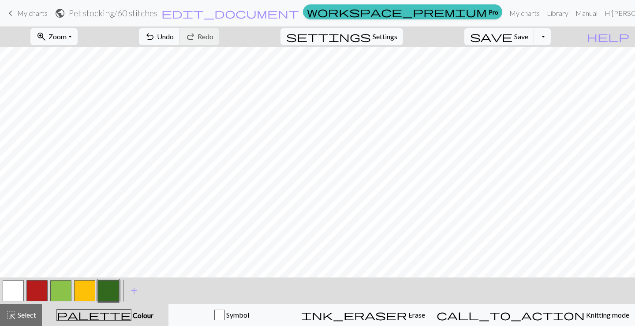
click at [40, 283] on button "button" at bounding box center [36, 290] width 21 height 21
click at [107, 290] on button "button" at bounding box center [108, 290] width 21 height 21
click at [40, 288] on button "button" at bounding box center [36, 290] width 21 height 21
click at [512, 36] on span "save" at bounding box center [491, 36] width 42 height 12
click at [534, 41] on button "save Save Save" at bounding box center [499, 36] width 70 height 17
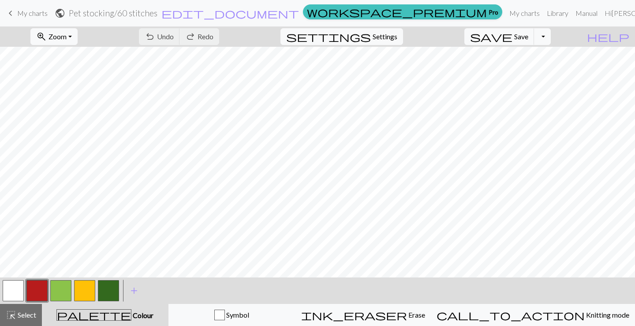
click at [25, 17] on span "My charts" at bounding box center [32, 13] width 30 height 8
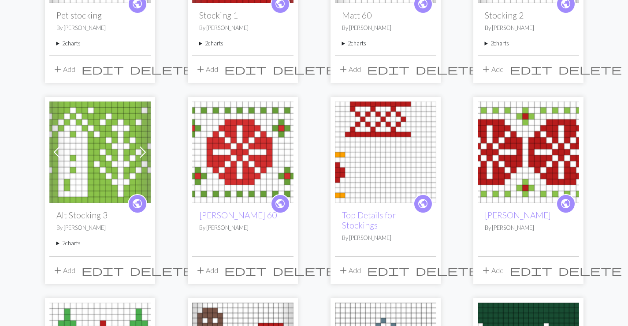
scroll to position [186, 0]
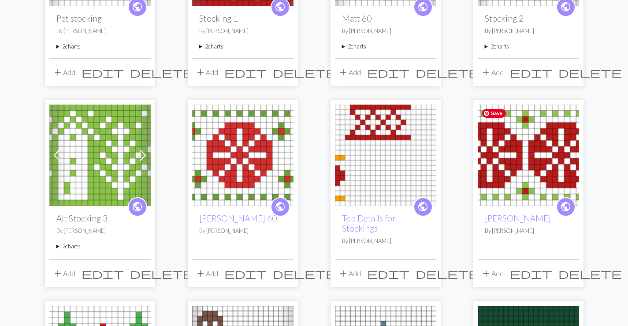
click at [501, 176] on img at bounding box center [528, 154] width 101 height 101
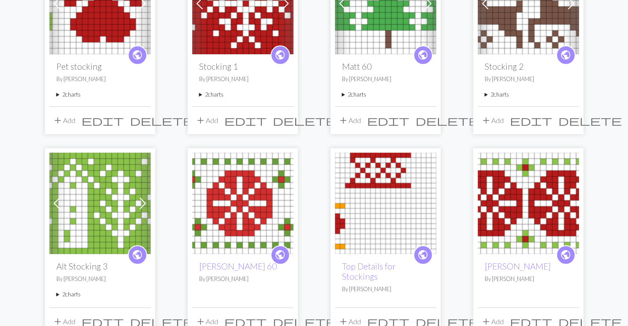
scroll to position [176, 0]
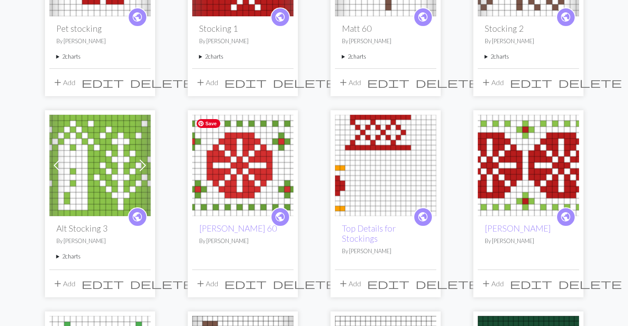
click at [237, 184] on img at bounding box center [242, 165] width 101 height 101
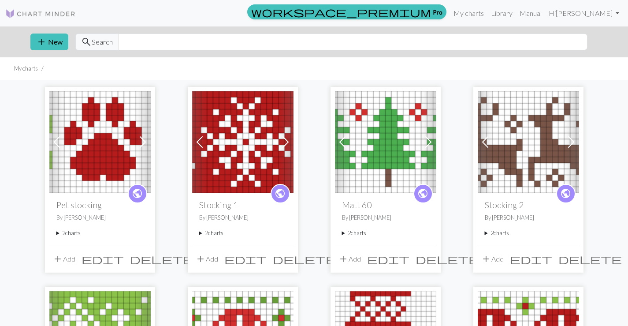
click at [197, 232] on div "public Stocking 1 By [PERSON_NAME] 2 charts Stocking 1 delete 60 stitches delete" at bounding box center [242, 219] width 101 height 52
click at [204, 231] on summary "2 charts" at bounding box center [242, 233] width 87 height 8
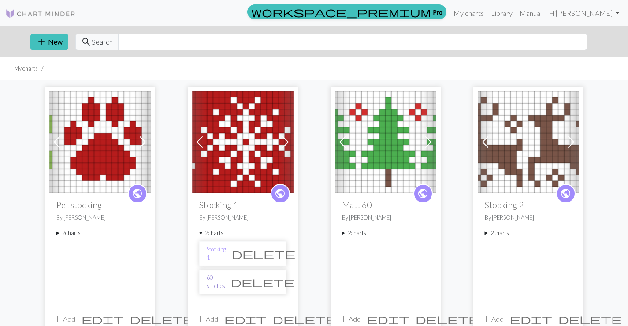
click at [225, 282] on link "60 stitches" at bounding box center [216, 281] width 19 height 17
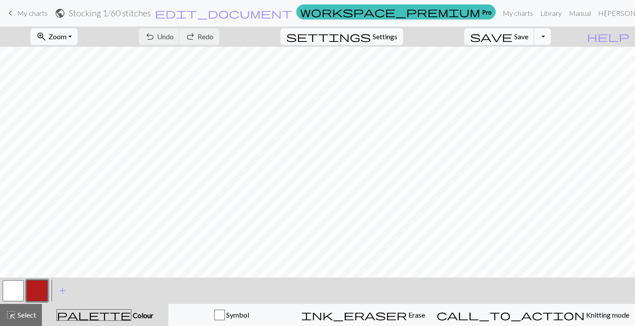
click at [6, 301] on button "button" at bounding box center [13, 290] width 21 height 21
click at [37, 288] on button "button" at bounding box center [36, 290] width 21 height 21
click at [528, 38] on span "Save" at bounding box center [521, 36] width 14 height 8
click at [18, 15] on span "My charts" at bounding box center [32, 13] width 30 height 8
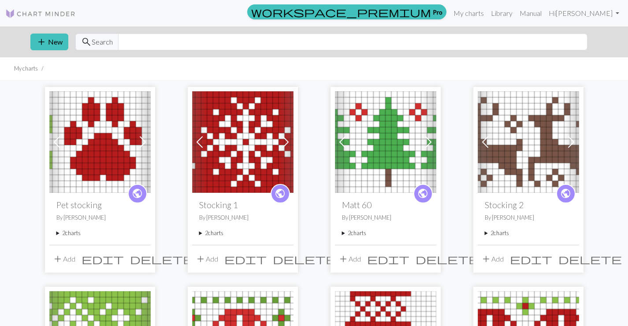
click at [368, 206] on h2 "Matt 60" at bounding box center [385, 205] width 87 height 10
click at [375, 174] on img at bounding box center [385, 141] width 101 height 101
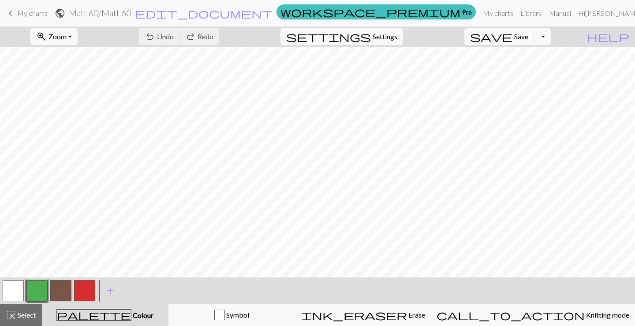
click at [11, 13] on span "keyboard_arrow_left" at bounding box center [10, 13] width 11 height 12
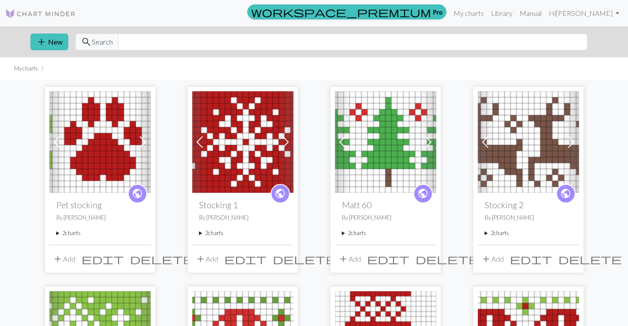
click at [343, 234] on summary "2 charts" at bounding box center [385, 233] width 87 height 8
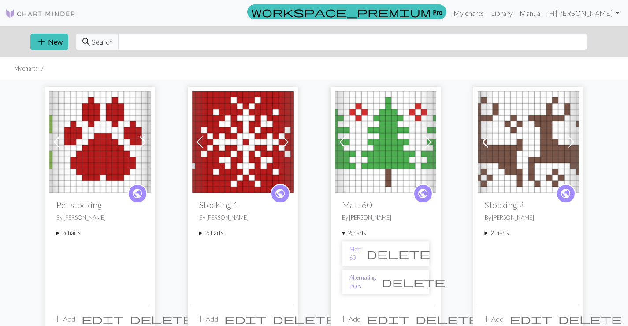
click at [361, 282] on link "Alternating trees" at bounding box center [362, 281] width 26 height 17
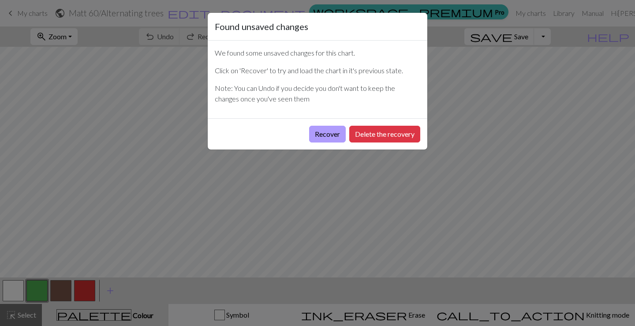
click at [332, 135] on button "Recover" at bounding box center [327, 134] width 37 height 17
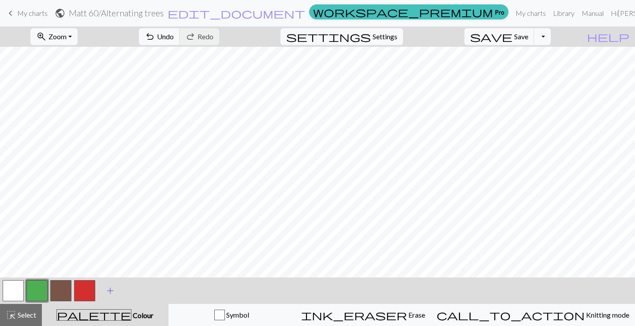
click at [113, 287] on span "add" at bounding box center [110, 290] width 11 height 12
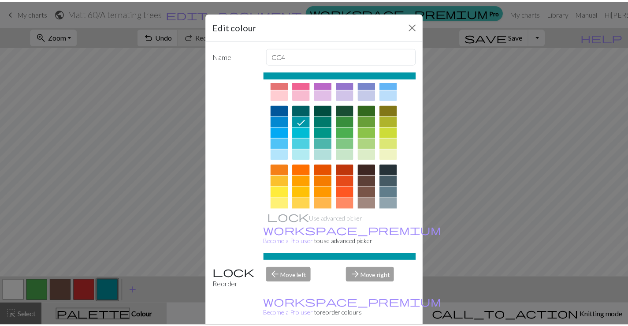
scroll to position [44, 0]
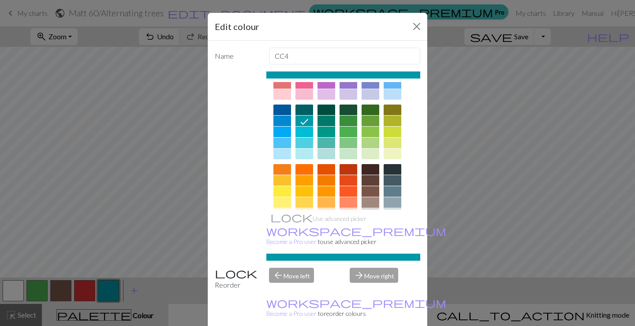
click at [304, 194] on div at bounding box center [304, 191] width 18 height 11
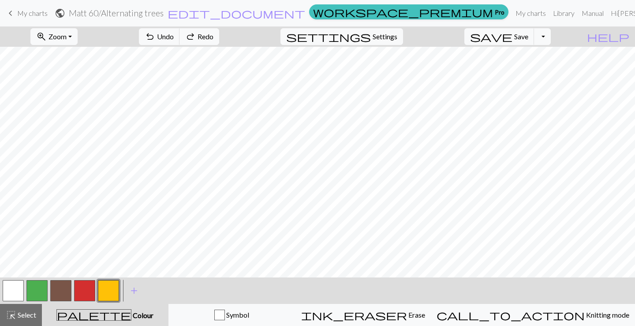
click at [11, 12] on span "keyboard_arrow_left" at bounding box center [10, 13] width 11 height 12
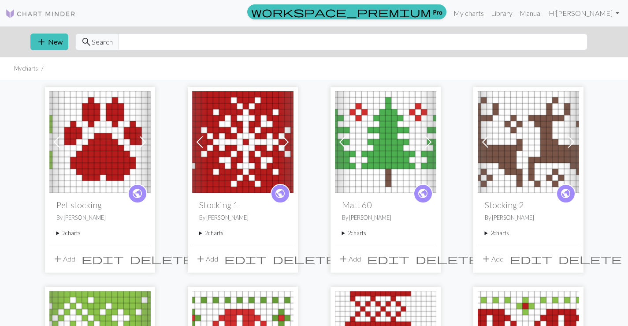
click at [492, 235] on summary "2 charts" at bounding box center [528, 233] width 87 height 8
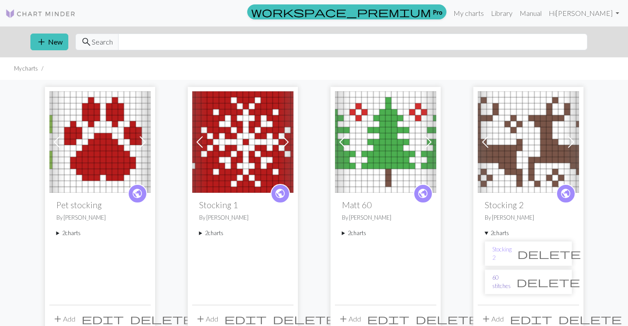
click at [505, 283] on link "60 stitches" at bounding box center [501, 281] width 19 height 17
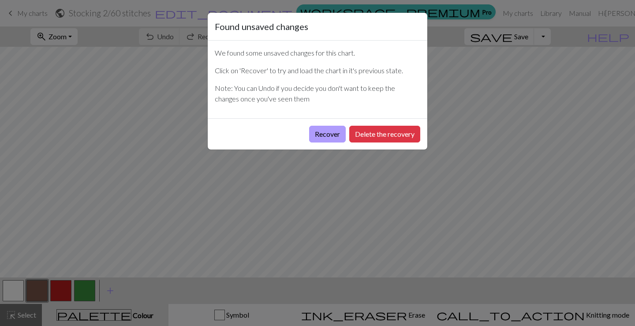
click at [320, 133] on button "Recover" at bounding box center [327, 134] width 37 height 17
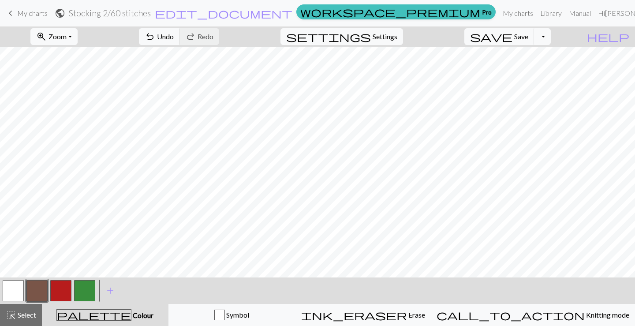
click at [85, 289] on button "button" at bounding box center [84, 290] width 21 height 21
click at [61, 295] on button "button" at bounding box center [60, 290] width 21 height 21
click at [85, 292] on button "button" at bounding box center [84, 290] width 21 height 21
click at [15, 11] on span "keyboard_arrow_left" at bounding box center [10, 13] width 11 height 12
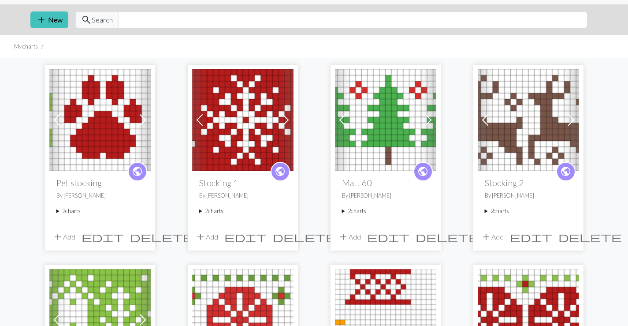
scroll to position [30, 0]
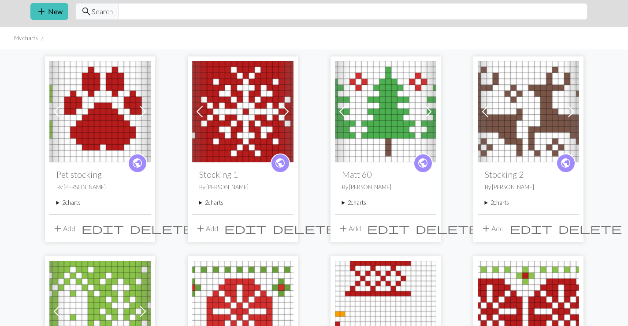
click at [55, 205] on div "public Pet stocking By [PERSON_NAME] 2 charts Pet stocking delete 60 stitches d…" at bounding box center [99, 188] width 101 height 52
click at [56, 203] on summary "2 charts" at bounding box center [99, 202] width 87 height 8
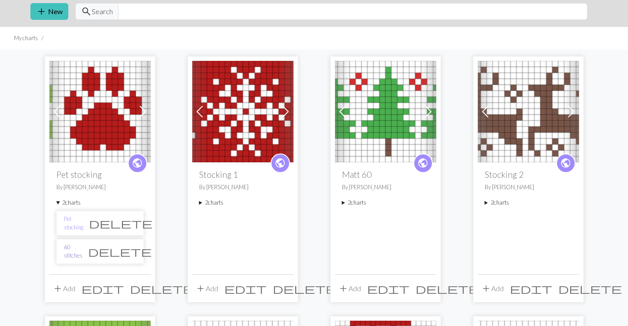
click at [74, 255] on link "60 stitches" at bounding box center [73, 251] width 19 height 17
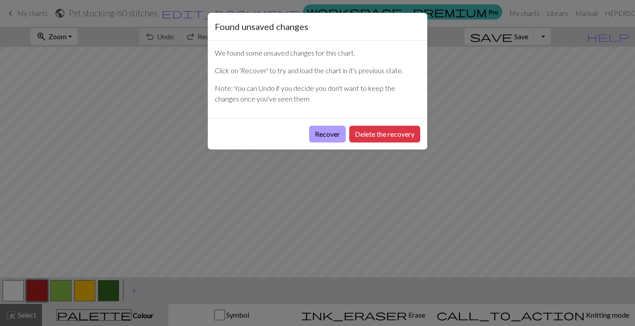
click at [326, 131] on button "Recover" at bounding box center [327, 134] width 37 height 17
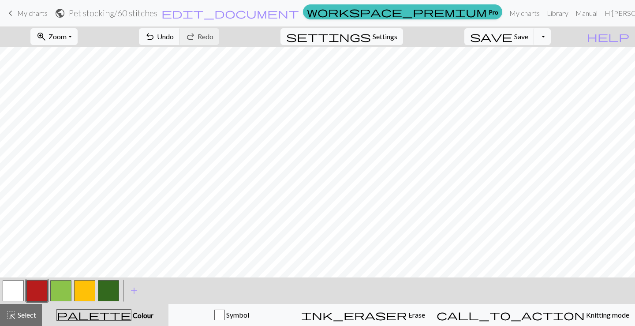
click at [106, 288] on button "button" at bounding box center [108, 290] width 21 height 21
click at [33, 290] on button "button" at bounding box center [36, 290] width 21 height 21
click at [512, 38] on span "save" at bounding box center [491, 36] width 42 height 12
click at [26, 13] on span "My charts" at bounding box center [32, 13] width 30 height 8
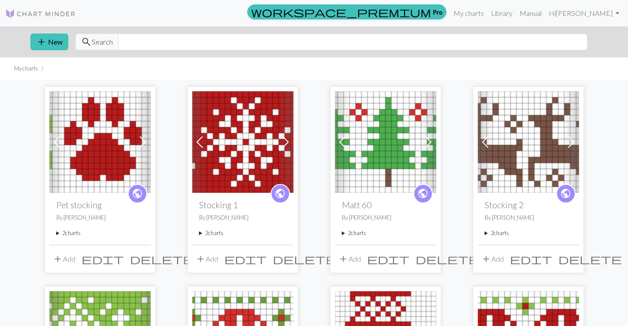
click at [52, 230] on div "public Pet stocking By [PERSON_NAME] 2 charts Pet stocking delete 60 stitches d…" at bounding box center [99, 219] width 101 height 52
click at [59, 230] on summary "2 charts" at bounding box center [99, 233] width 87 height 8
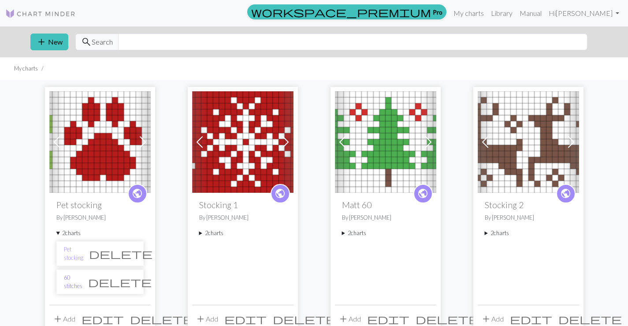
click at [82, 279] on link "60 stitches" at bounding box center [73, 281] width 19 height 17
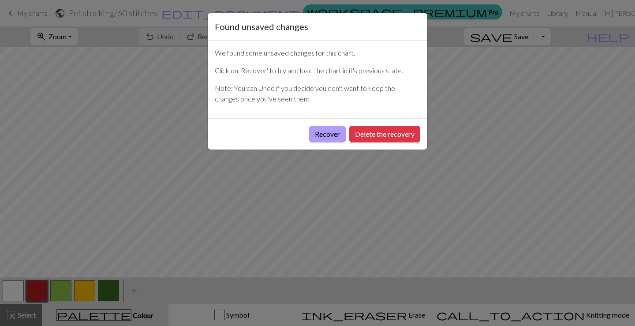
click at [328, 135] on button "Recover" at bounding box center [327, 134] width 37 height 17
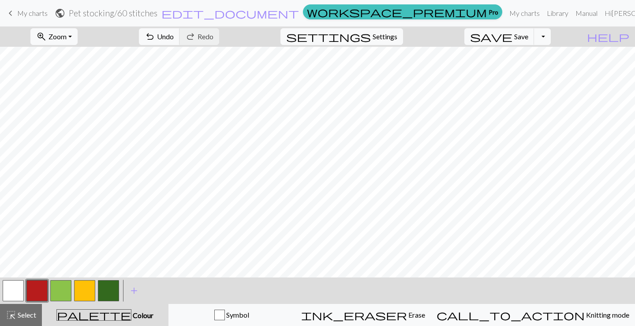
click at [108, 292] on button "button" at bounding box center [108, 290] width 21 height 21
click at [45, 287] on button "button" at bounding box center [36, 290] width 21 height 21
click at [528, 35] on span "Save" at bounding box center [521, 36] width 14 height 8
click at [528, 40] on span "Save" at bounding box center [521, 36] width 14 height 8
click at [21, 15] on span "My charts" at bounding box center [32, 13] width 30 height 8
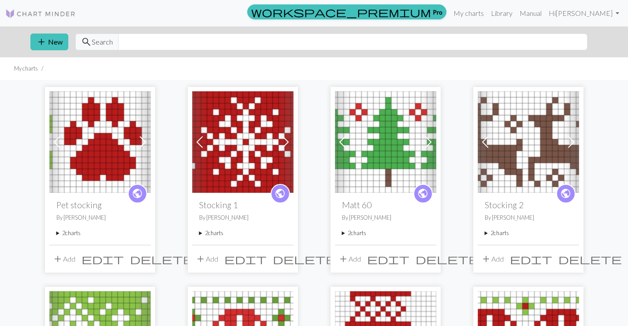
click at [204, 232] on summary "2 charts" at bounding box center [242, 233] width 87 height 8
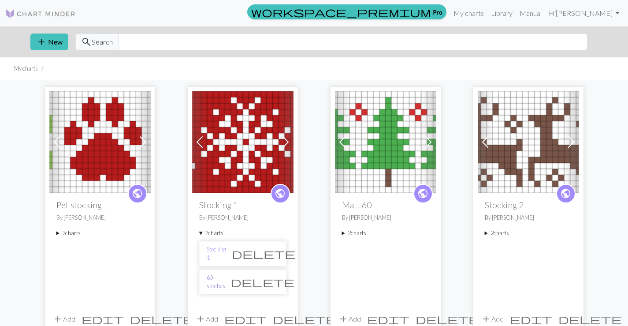
click at [225, 284] on link "60 stitches" at bounding box center [216, 281] width 19 height 17
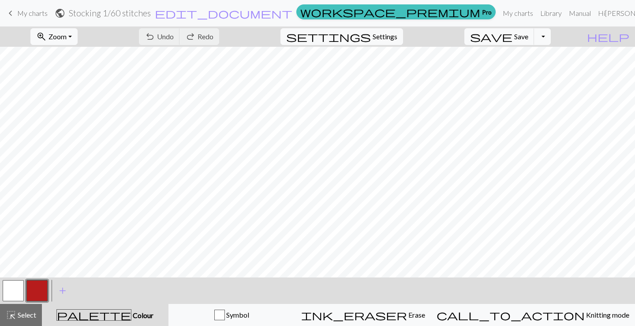
click at [24, 14] on span "My charts" at bounding box center [32, 13] width 30 height 8
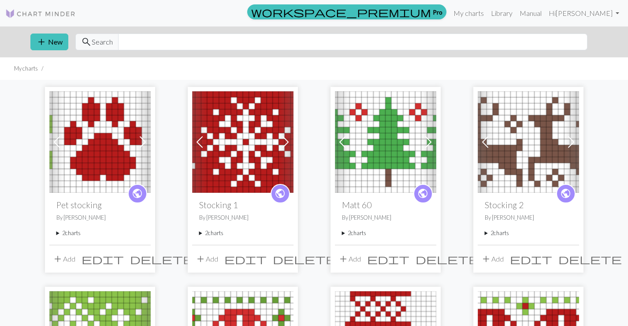
click at [344, 232] on summary "2 charts" at bounding box center [385, 233] width 87 height 8
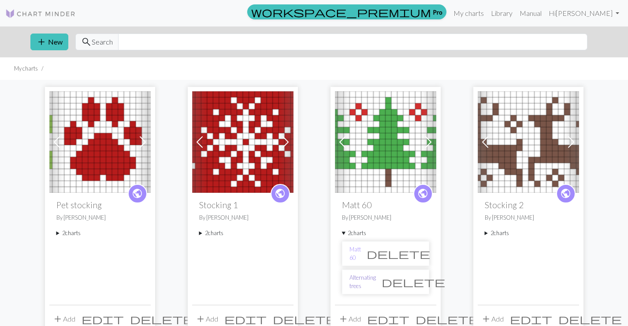
click at [372, 283] on link "Alternating trees" at bounding box center [362, 281] width 26 height 17
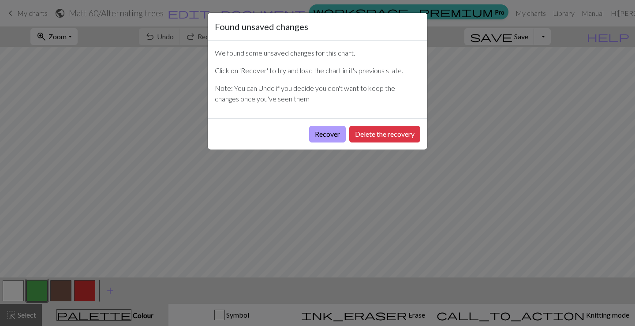
click at [325, 132] on button "Recover" at bounding box center [327, 134] width 37 height 17
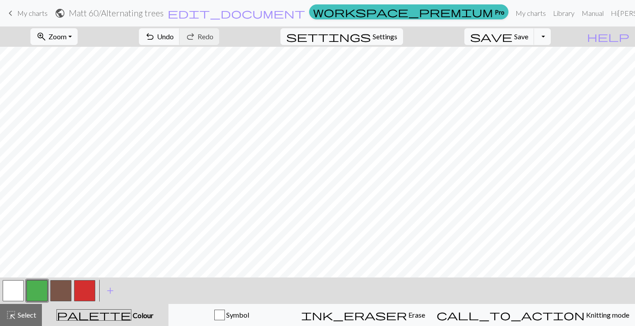
click at [22, 289] on button "button" at bounding box center [13, 290] width 21 height 21
click at [30, 293] on button "button" at bounding box center [36, 290] width 21 height 21
click at [19, 289] on button "button" at bounding box center [13, 290] width 21 height 21
click at [43, 285] on button "button" at bounding box center [36, 290] width 21 height 21
click at [13, 290] on button "button" at bounding box center [13, 290] width 21 height 21
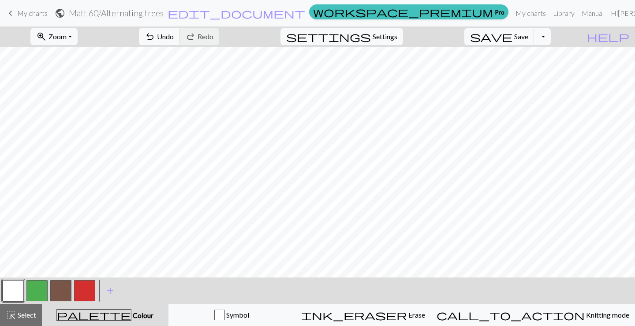
click at [34, 288] on button "button" at bounding box center [36, 290] width 21 height 21
click at [4, 295] on button "button" at bounding box center [13, 290] width 21 height 21
click at [528, 39] on span "Save" at bounding box center [521, 36] width 14 height 8
click at [64, 284] on button "button" at bounding box center [60, 290] width 21 height 21
click at [30, 286] on button "button" at bounding box center [36, 290] width 21 height 21
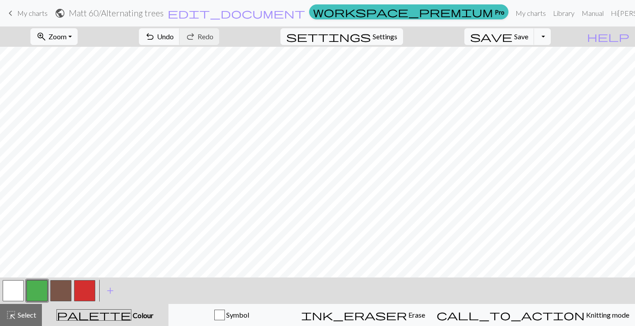
click at [15, 286] on button "button" at bounding box center [13, 290] width 21 height 21
click at [41, 290] on button "button" at bounding box center [36, 290] width 21 height 21
click at [19, 291] on button "button" at bounding box center [13, 290] width 21 height 21
click at [528, 40] on span "Save" at bounding box center [521, 36] width 14 height 8
click at [30, 16] on div "Chart saved" at bounding box center [317, 17] width 635 height 35
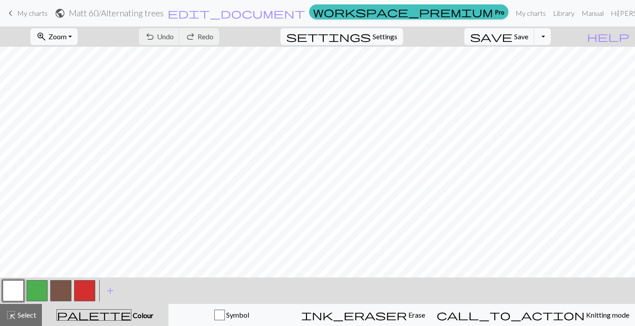
click at [23, 15] on span "My charts" at bounding box center [32, 13] width 30 height 8
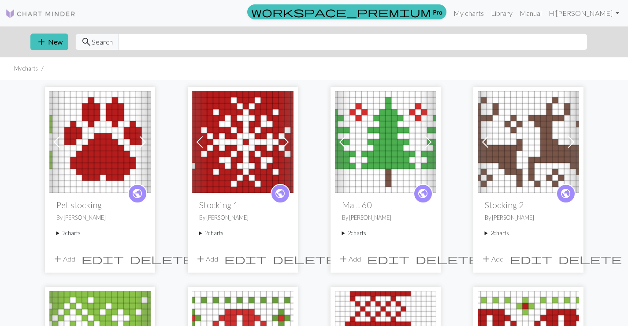
click at [500, 231] on summary "2 charts" at bounding box center [528, 233] width 87 height 8
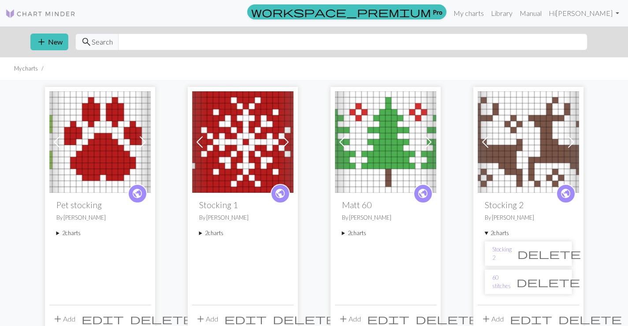
click at [355, 204] on h2 "Matt 60" at bounding box center [385, 205] width 87 height 10
click at [356, 236] on summary "2 charts" at bounding box center [385, 233] width 87 height 8
click at [364, 282] on link "Alternating trees" at bounding box center [362, 281] width 26 height 17
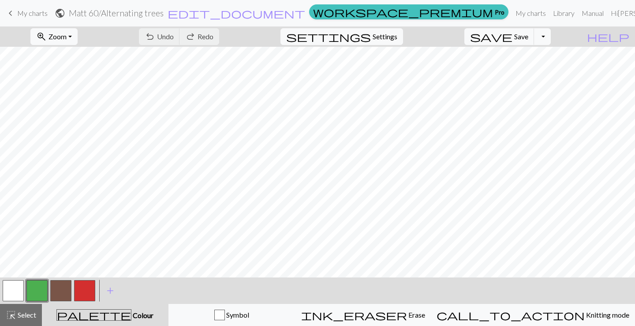
click at [16, 15] on link "keyboard_arrow_left My charts" at bounding box center [26, 13] width 42 height 15
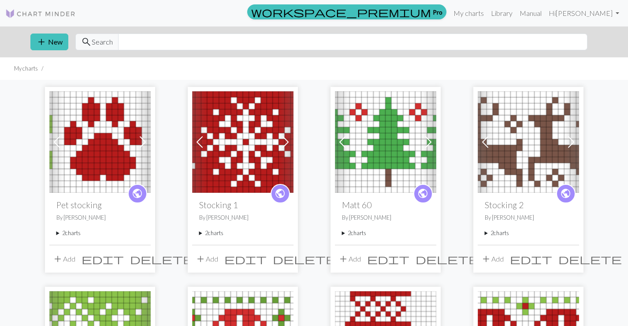
click at [495, 235] on summary "2 charts" at bounding box center [528, 233] width 87 height 8
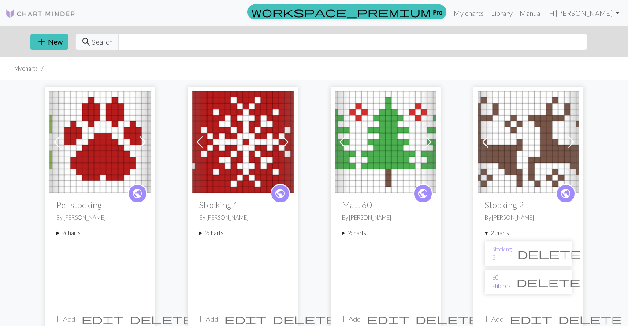
click at [507, 282] on link "60 stitches" at bounding box center [501, 281] width 19 height 17
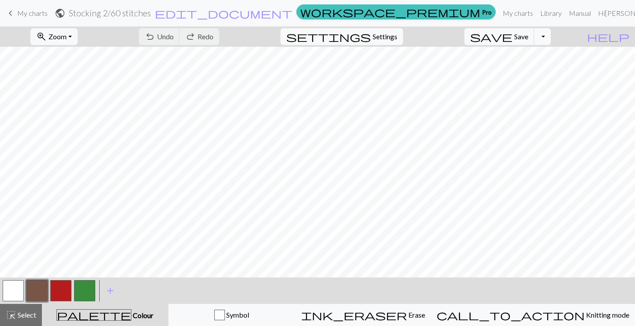
click at [19, 13] on span "My charts" at bounding box center [32, 13] width 30 height 8
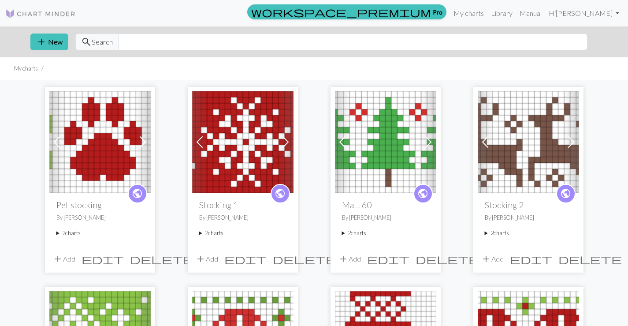
scroll to position [132, 0]
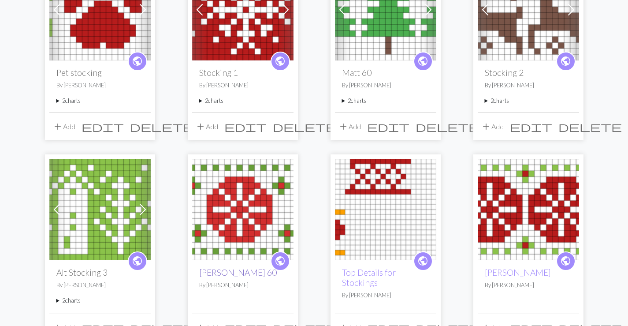
click at [224, 271] on link "[PERSON_NAME] 60" at bounding box center [238, 272] width 78 height 10
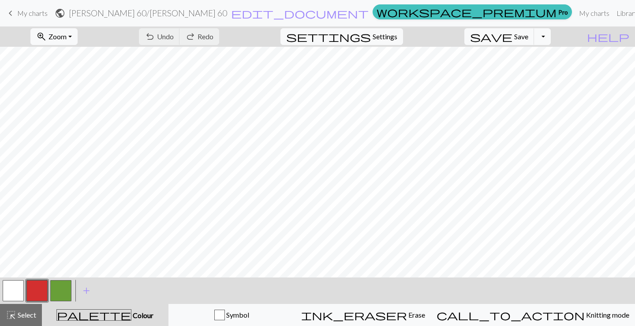
click at [26, 16] on span "My charts" at bounding box center [32, 13] width 30 height 8
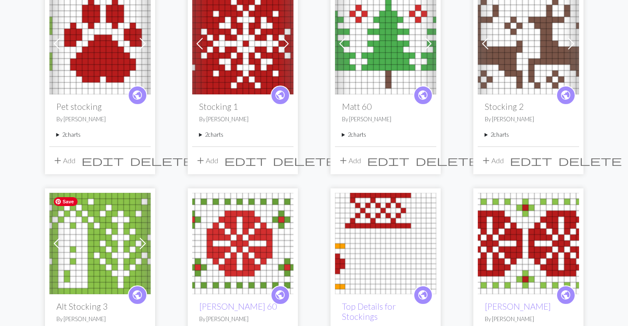
scroll to position [132, 0]
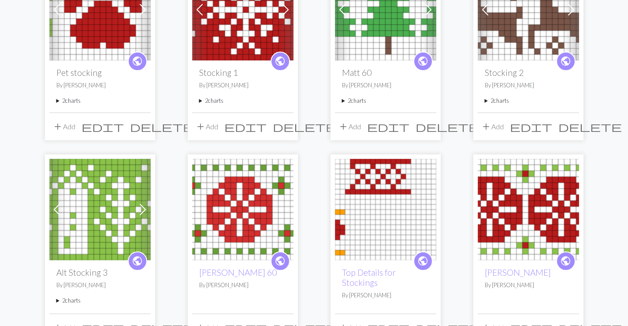
click at [83, 274] on h2 "Alt Stocking 3" at bounding box center [99, 272] width 87 height 10
click at [56, 298] on summary "2 charts" at bounding box center [99, 300] width 87 height 8
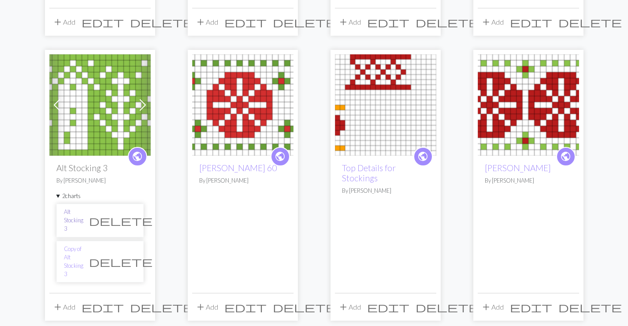
scroll to position [220, 0]
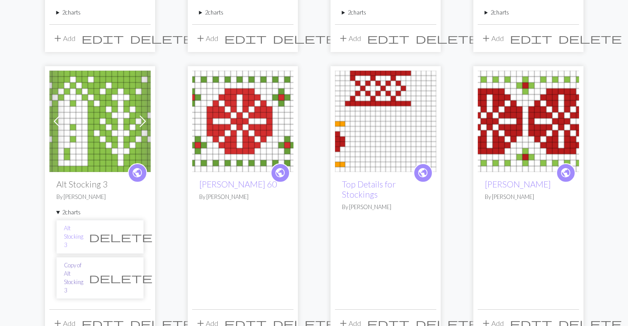
click at [71, 262] on link "Copy of Alt Stocking 3" at bounding box center [73, 278] width 19 height 34
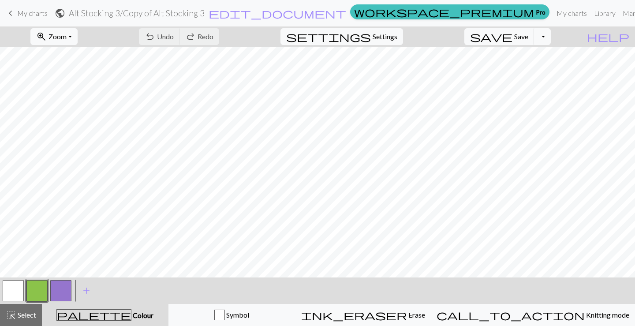
click at [24, 15] on span "My charts" at bounding box center [32, 13] width 30 height 8
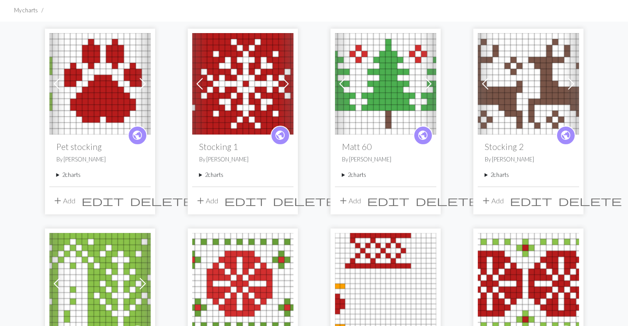
scroll to position [70, 0]
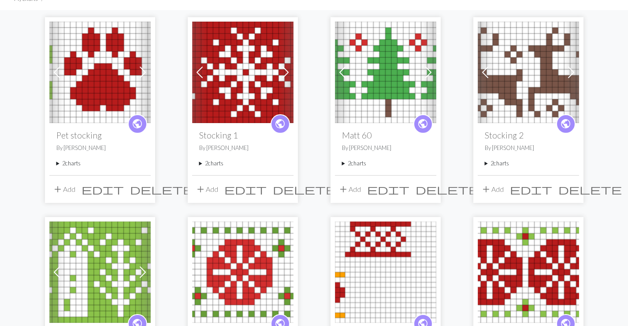
click at [223, 133] on h2 "Stocking 1" at bounding box center [242, 135] width 87 height 10
click at [235, 107] on img at bounding box center [242, 72] width 101 height 101
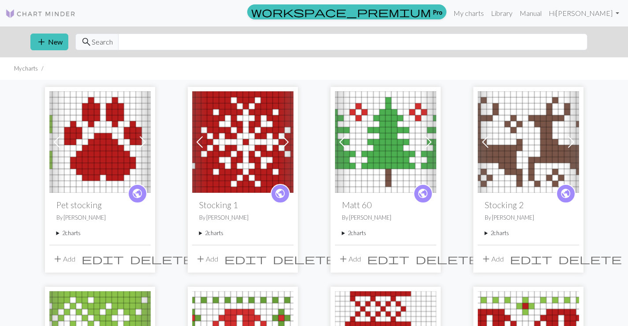
click at [206, 236] on summary "2 charts" at bounding box center [242, 233] width 87 height 8
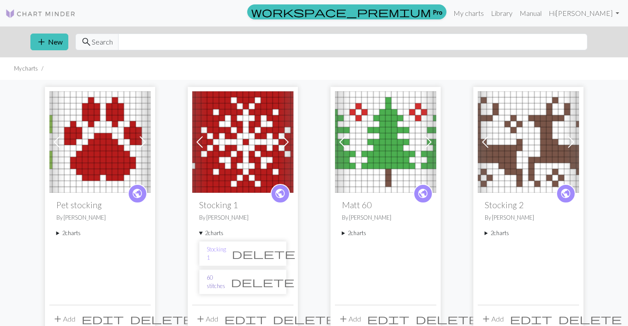
click at [219, 283] on link "60 stitches" at bounding box center [216, 281] width 19 height 17
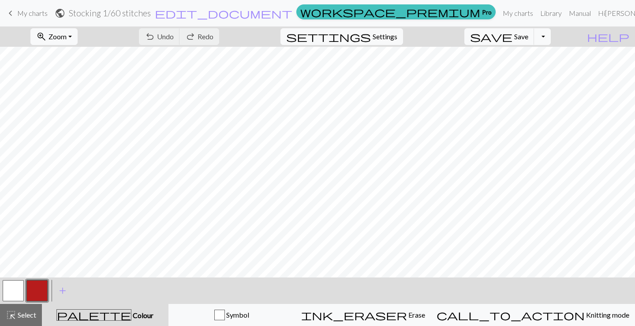
click at [9, 296] on button "button" at bounding box center [13, 290] width 21 height 21
click at [30, 287] on button "button" at bounding box center [36, 290] width 21 height 21
click at [19, 289] on button "button" at bounding box center [13, 290] width 21 height 21
click at [37, 287] on button "button" at bounding box center [36, 290] width 21 height 21
click at [18, 290] on button "button" at bounding box center [13, 290] width 21 height 21
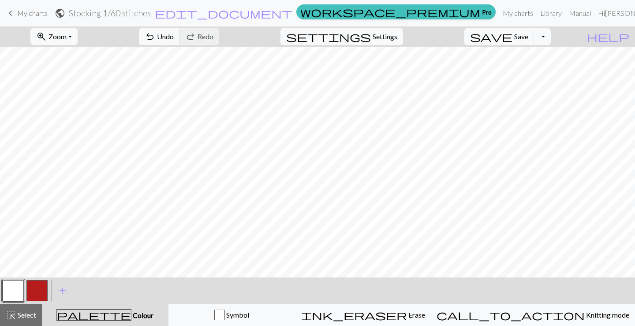
click at [29, 282] on button "button" at bounding box center [36, 290] width 21 height 21
click at [17, 284] on button "button" at bounding box center [13, 290] width 21 height 21
click at [29, 291] on button "button" at bounding box center [36, 290] width 21 height 21
click at [11, 284] on button "button" at bounding box center [13, 290] width 21 height 21
click at [33, 289] on button "button" at bounding box center [36, 290] width 21 height 21
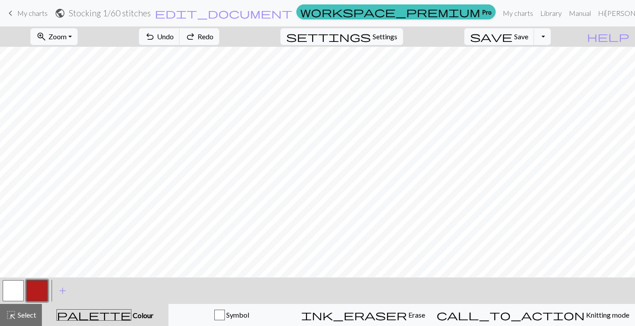
click at [14, 290] on button "button" at bounding box center [13, 290] width 21 height 21
click at [37, 289] on button "button" at bounding box center [36, 290] width 21 height 21
click at [17, 290] on button "button" at bounding box center [13, 290] width 21 height 21
click at [44, 286] on button "button" at bounding box center [36, 290] width 21 height 21
click at [40, 288] on button "button" at bounding box center [36, 290] width 21 height 21
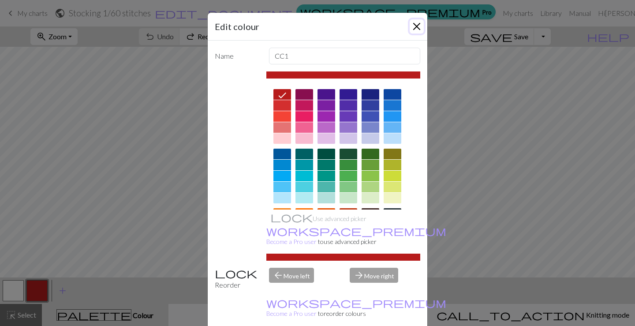
click at [414, 26] on button "Close" at bounding box center [416, 26] width 14 height 14
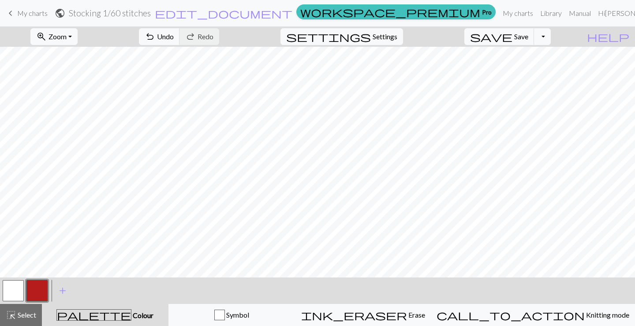
click at [13, 301] on div at bounding box center [13, 290] width 24 height 24
click at [15, 288] on button "button" at bounding box center [13, 290] width 21 height 21
click at [34, 292] on button "button" at bounding box center [36, 290] width 21 height 21
click at [19, 288] on button "button" at bounding box center [13, 290] width 21 height 21
click at [42, 290] on button "button" at bounding box center [36, 290] width 21 height 21
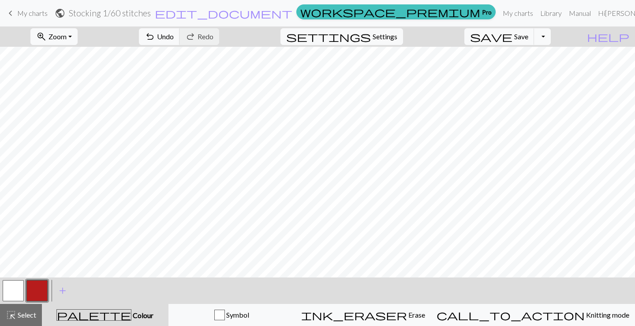
click at [19, 288] on button "button" at bounding box center [13, 290] width 21 height 21
click at [36, 286] on button "button" at bounding box center [36, 290] width 21 height 21
click at [19, 288] on button "button" at bounding box center [13, 290] width 21 height 21
click at [34, 287] on button "button" at bounding box center [36, 290] width 21 height 21
click at [512, 37] on span "save" at bounding box center [491, 36] width 42 height 12
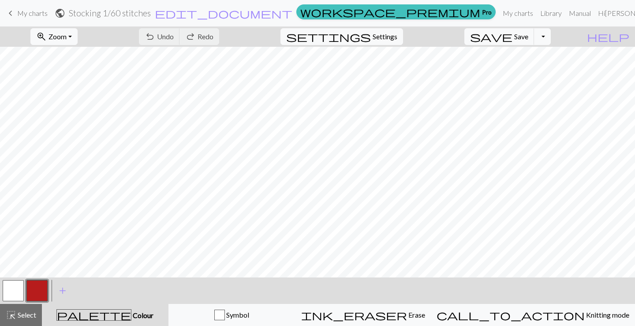
click at [8, 11] on span "keyboard_arrow_left" at bounding box center [10, 13] width 11 height 12
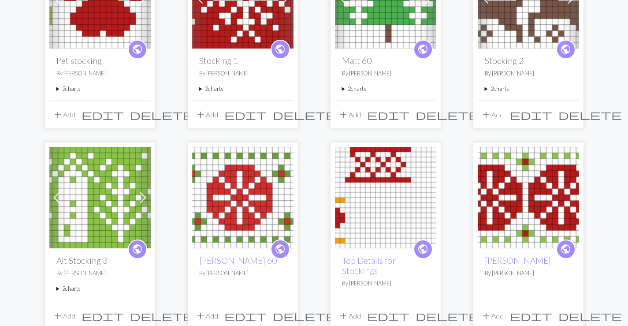
scroll to position [129, 0]
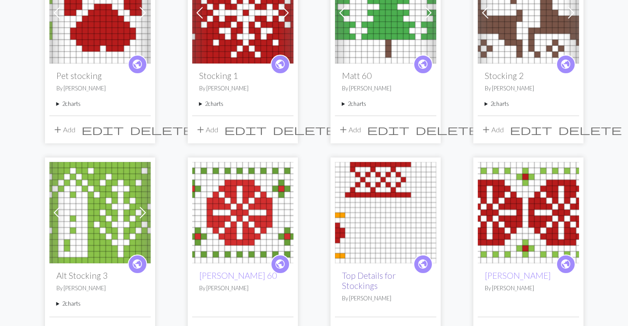
click at [363, 283] on link "Top Details for Stockings" at bounding box center [369, 280] width 54 height 20
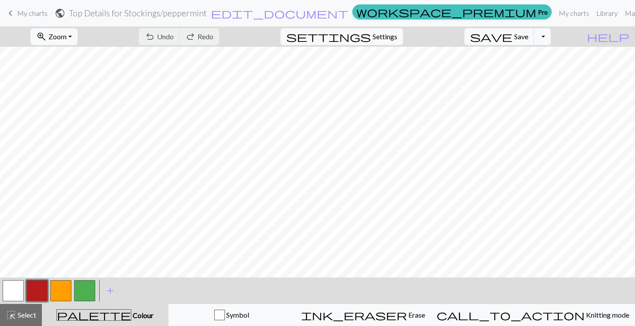
click at [57, 291] on button "button" at bounding box center [60, 290] width 21 height 21
drag, startPoint x: 40, startPoint y: 290, endPoint x: 51, endPoint y: 280, distance: 14.4
click at [41, 290] on button "button" at bounding box center [36, 290] width 21 height 21
click at [12, 286] on button "button" at bounding box center [13, 290] width 21 height 21
click at [37, 294] on button "button" at bounding box center [36, 290] width 21 height 21
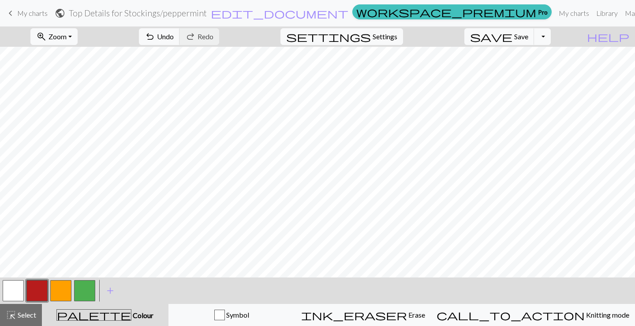
click at [13, 288] on button "button" at bounding box center [13, 290] width 21 height 21
click at [512, 37] on span "save" at bounding box center [491, 36] width 42 height 12
click at [38, 289] on button "button" at bounding box center [36, 290] width 21 height 21
click at [22, 289] on button "button" at bounding box center [13, 290] width 21 height 21
click at [19, 293] on button "button" at bounding box center [13, 290] width 21 height 21
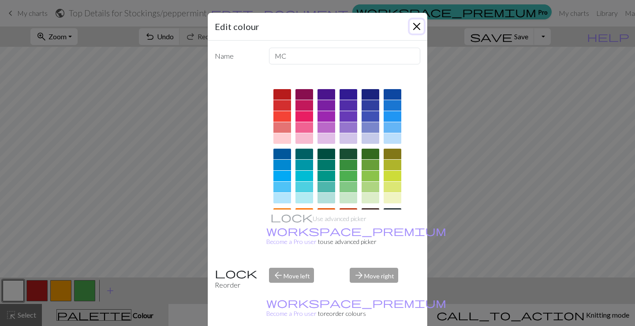
click at [410, 33] on button "Close" at bounding box center [416, 26] width 14 height 14
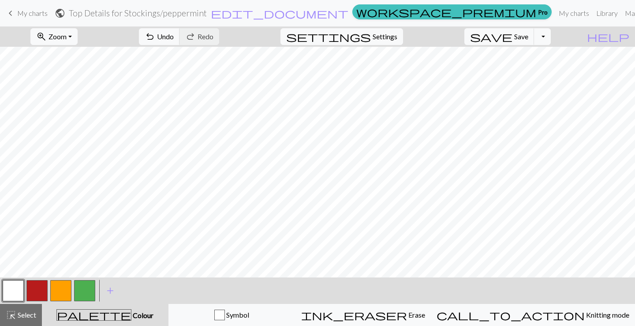
click at [43, 292] on button "button" at bounding box center [36, 290] width 21 height 21
click at [19, 289] on button "button" at bounding box center [13, 290] width 21 height 21
click at [29, 291] on button "button" at bounding box center [36, 290] width 21 height 21
click at [13, 282] on button "button" at bounding box center [13, 290] width 21 height 21
click at [88, 292] on button "button" at bounding box center [84, 290] width 21 height 21
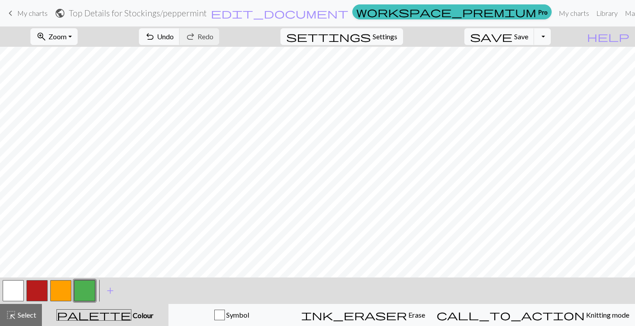
click at [44, 286] on button "button" at bounding box center [36, 290] width 21 height 21
click at [11, 289] on button "button" at bounding box center [13, 290] width 21 height 21
click at [94, 288] on button "button" at bounding box center [84, 290] width 21 height 21
click at [43, 287] on button "button" at bounding box center [36, 290] width 21 height 21
click at [18, 286] on button "button" at bounding box center [13, 290] width 21 height 21
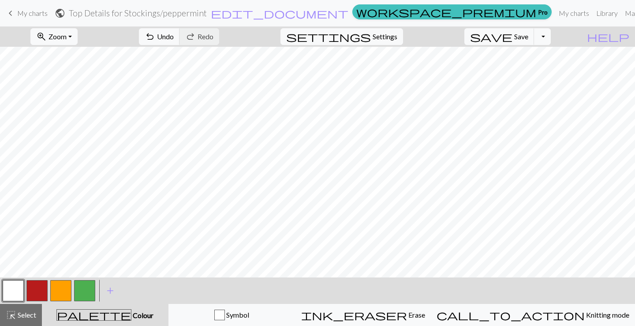
click at [18, 292] on button "button" at bounding box center [13, 290] width 21 height 21
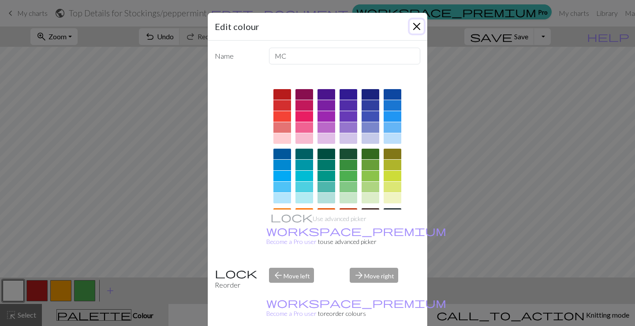
click at [415, 24] on button "Close" at bounding box center [416, 26] width 14 height 14
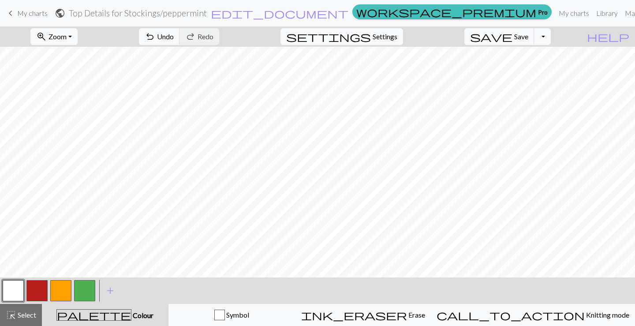
click at [60, 291] on button "button" at bounding box center [60, 290] width 21 height 21
click at [22, 287] on button "button" at bounding box center [13, 290] width 21 height 21
click at [42, 293] on button "button" at bounding box center [36, 290] width 21 height 21
click at [23, 291] on button "button" at bounding box center [13, 290] width 21 height 21
click at [42, 288] on button "button" at bounding box center [36, 290] width 21 height 21
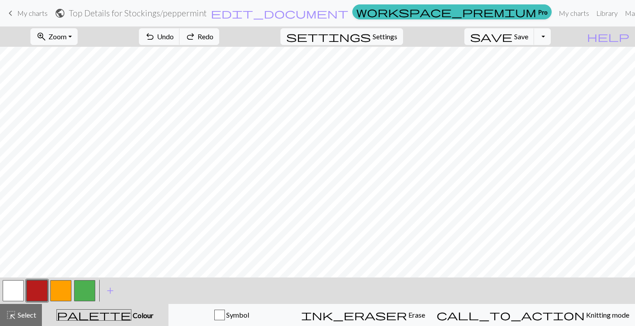
click at [22, 287] on button "button" at bounding box center [13, 290] width 21 height 21
click at [37, 292] on button "button" at bounding box center [36, 290] width 21 height 21
click at [73, 285] on div at bounding box center [85, 290] width 24 height 24
drag, startPoint x: 58, startPoint y: 288, endPoint x: 65, endPoint y: 279, distance: 11.0
click at [59, 288] on button "button" at bounding box center [60, 290] width 21 height 21
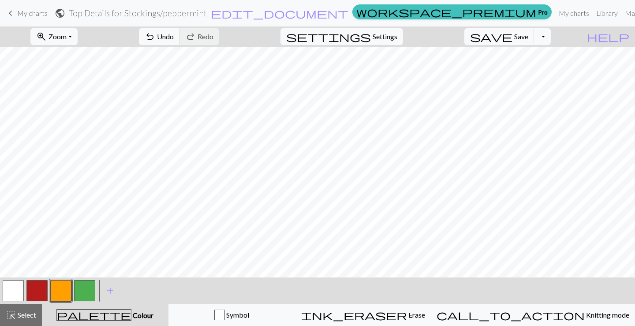
click at [8, 289] on button "button" at bounding box center [13, 290] width 21 height 21
click at [512, 40] on span "save" at bounding box center [491, 36] width 42 height 12
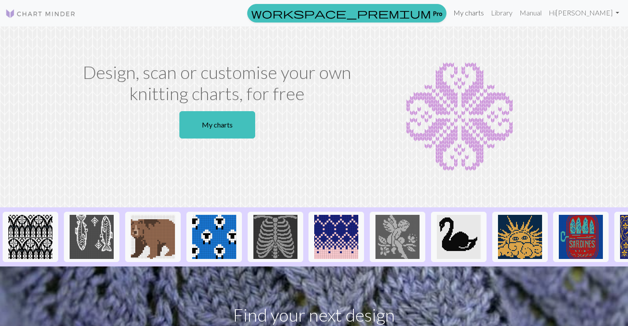
click at [487, 14] on link "My charts" at bounding box center [468, 13] width 37 height 18
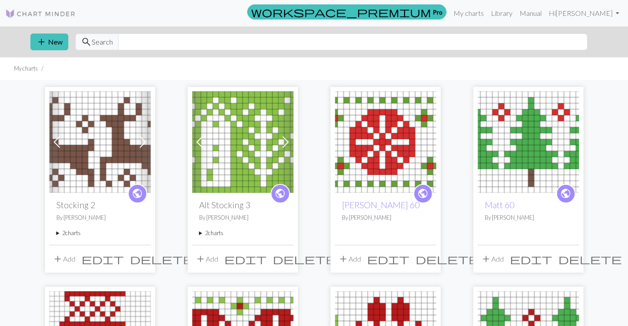
click at [71, 208] on h2 "Stocking 2" at bounding box center [99, 205] width 87 height 10
click at [88, 162] on img at bounding box center [99, 141] width 101 height 101
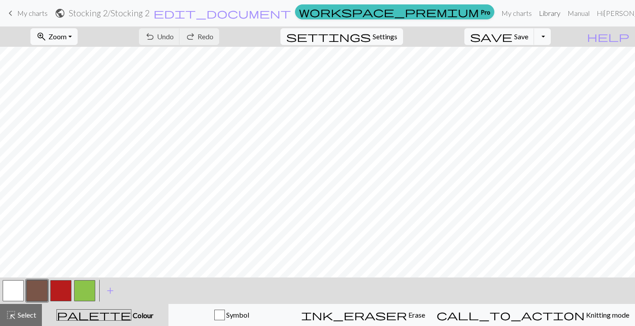
click at [544, 12] on link "Library" at bounding box center [549, 13] width 29 height 18
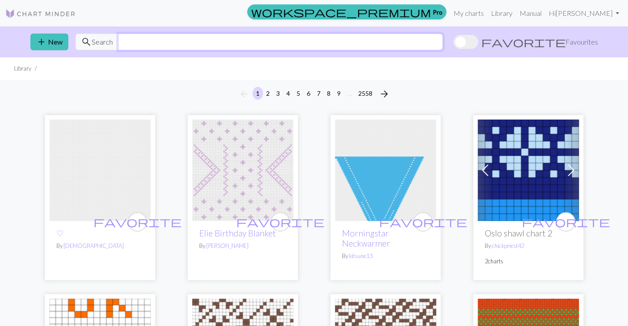
click at [171, 42] on input "text" at bounding box center [280, 41] width 325 height 17
type input "christmas"
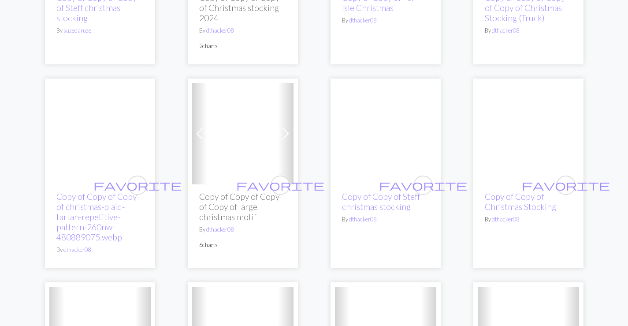
scroll to position [939, 0]
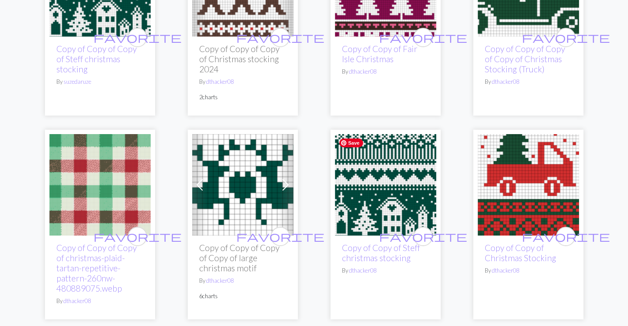
click at [376, 151] on img at bounding box center [385, 184] width 101 height 101
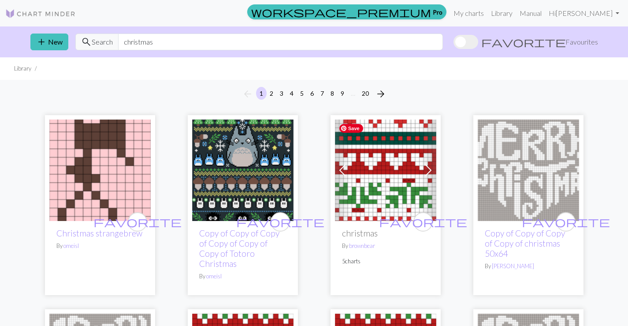
click at [348, 185] on link "Previous" at bounding box center [342, 169] width 15 height 101
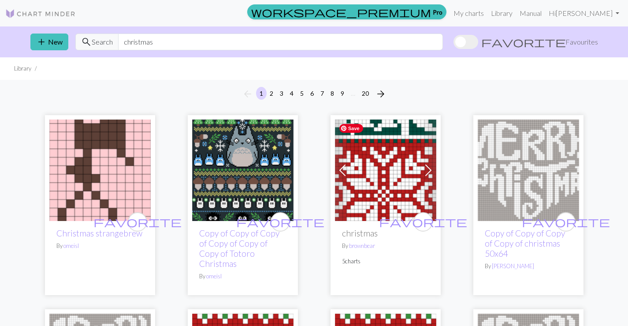
click at [393, 172] on img at bounding box center [385, 169] width 101 height 101
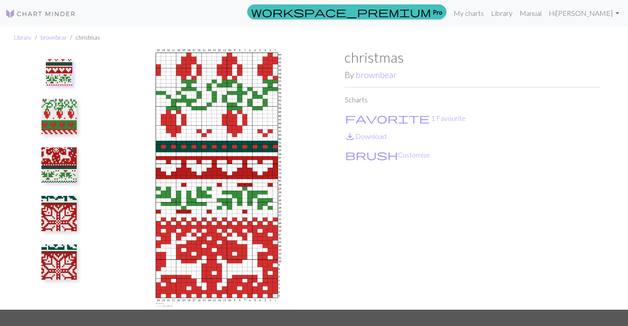
click at [64, 165] on img at bounding box center [58, 164] width 35 height 35
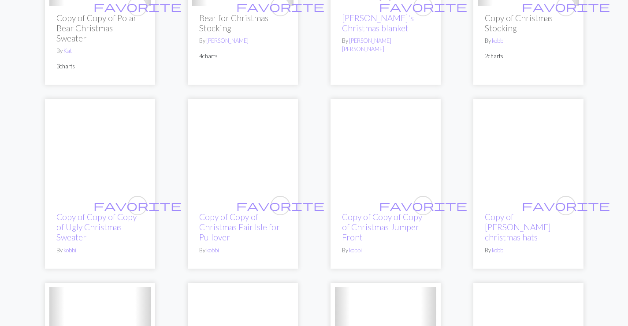
scroll to position [1575, 0]
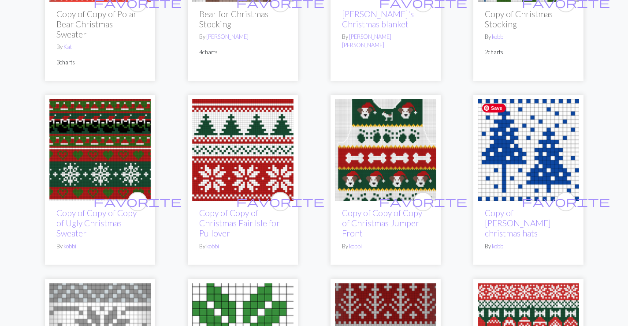
click at [508, 155] on img at bounding box center [528, 149] width 101 height 101
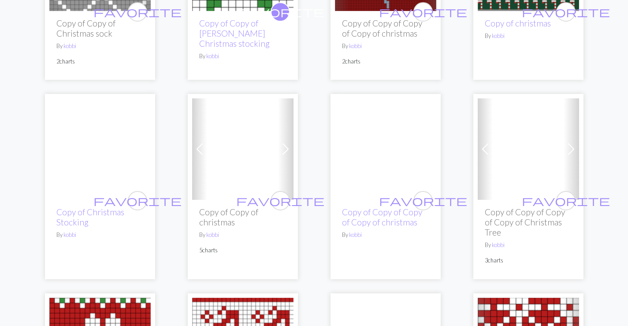
scroll to position [1956, 0]
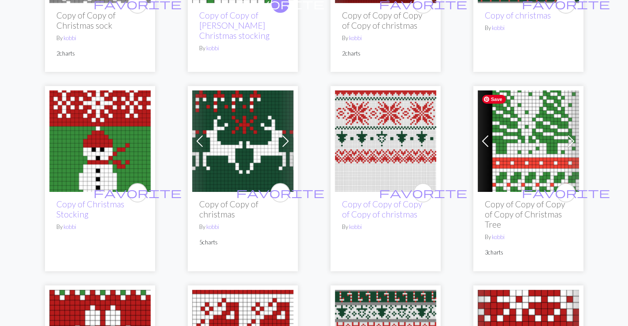
click at [519, 171] on img at bounding box center [528, 140] width 101 height 101
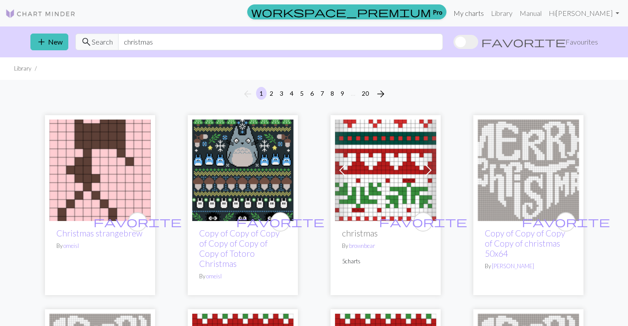
click at [487, 15] on link "My charts" at bounding box center [468, 13] width 37 height 18
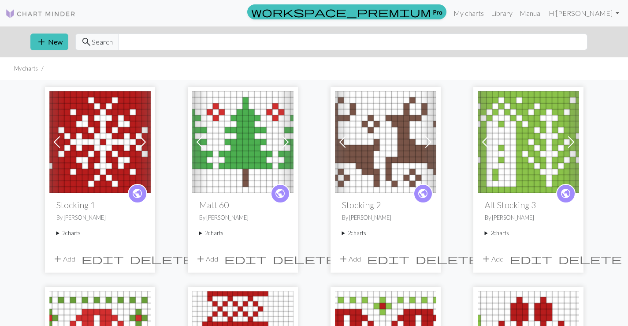
click at [85, 164] on img at bounding box center [99, 141] width 101 height 101
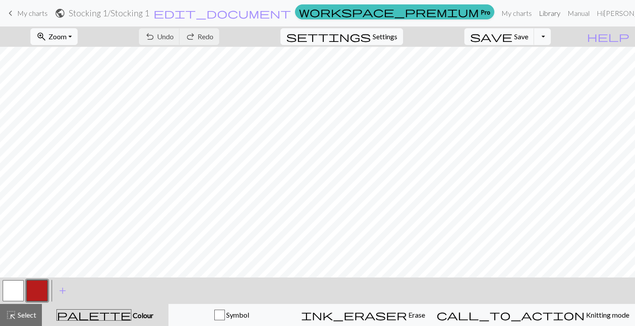
click at [550, 16] on link "Library" at bounding box center [549, 13] width 29 height 18
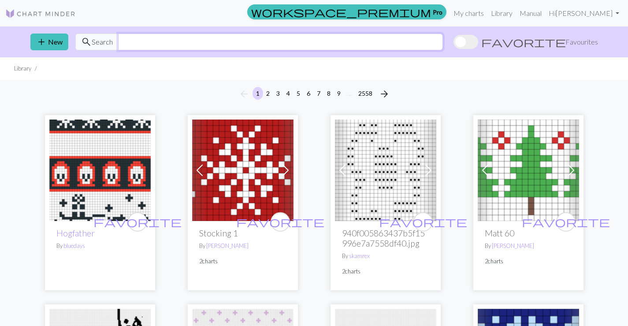
click at [208, 41] on input "text" at bounding box center [280, 41] width 325 height 17
type input "snowflake"
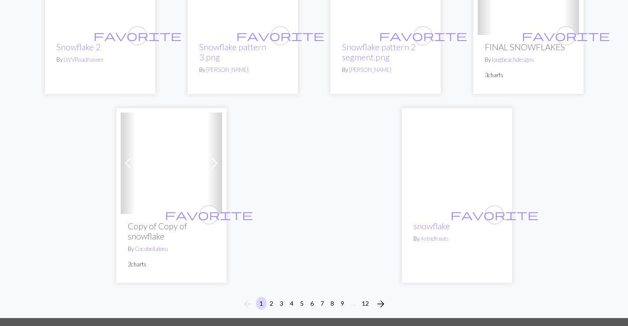
scroll to position [2306, 0]
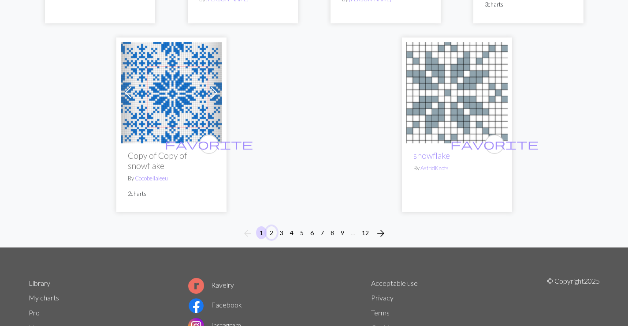
click at [271, 228] on button "2" at bounding box center [271, 232] width 11 height 13
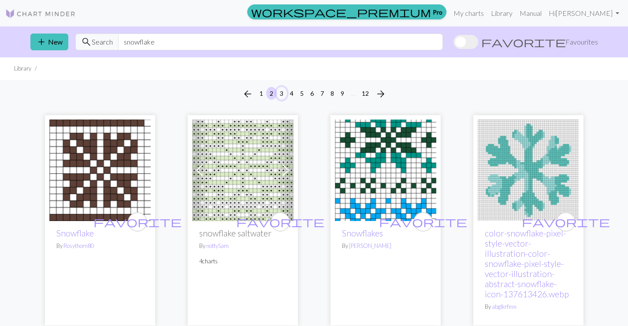
click at [281, 89] on button "3" at bounding box center [281, 93] width 11 height 13
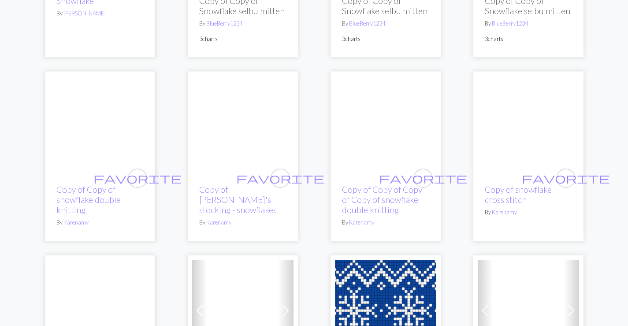
scroll to position [1720, 0]
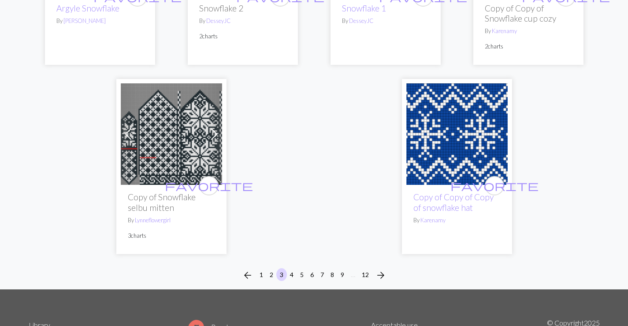
scroll to position [2082, 0]
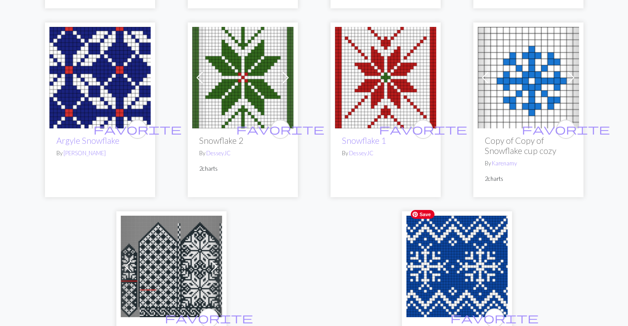
click at [435, 227] on img at bounding box center [456, 265] width 101 height 101
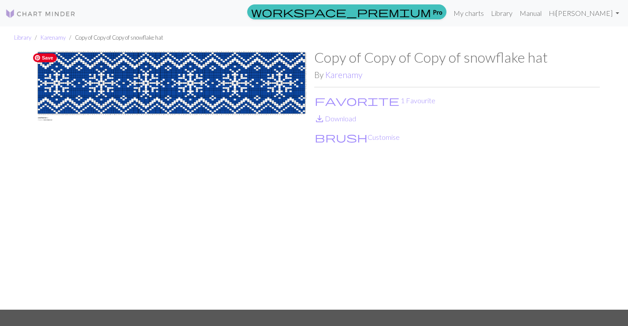
click at [152, 89] on img at bounding box center [172, 179] width 286 height 260
click at [135, 82] on img at bounding box center [172, 179] width 286 height 260
drag, startPoint x: 156, startPoint y: 93, endPoint x: 164, endPoint y: 90, distance: 8.4
click at [156, 92] on img at bounding box center [172, 179] width 286 height 260
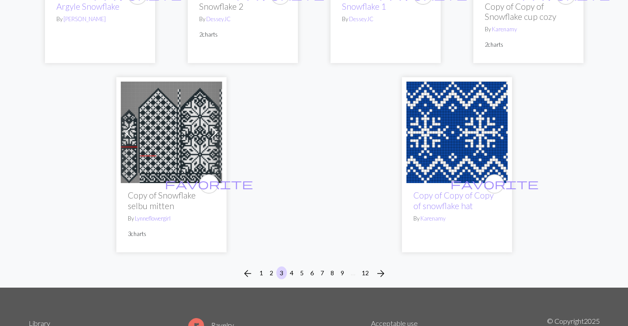
scroll to position [2227, 0]
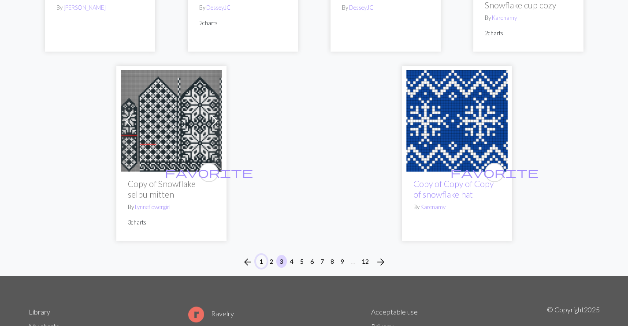
click at [260, 255] on button "1" at bounding box center [261, 261] width 11 height 13
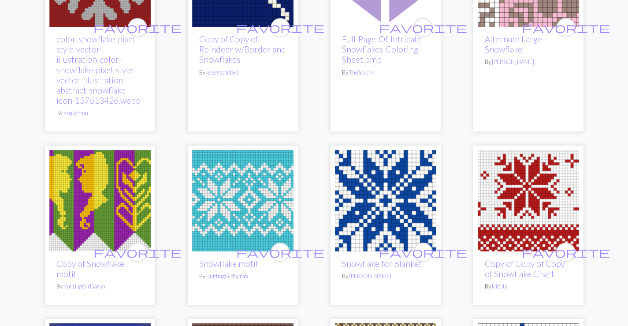
scroll to position [1152, 0]
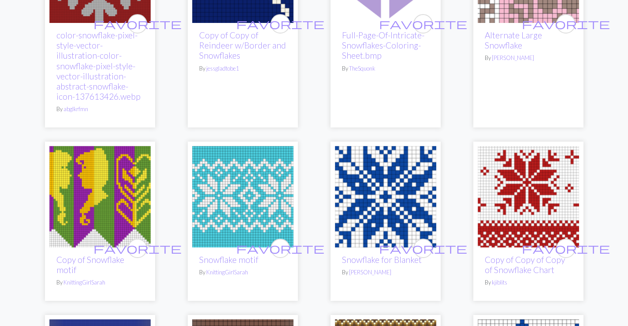
drag, startPoint x: 625, startPoint y: 147, endPoint x: 625, endPoint y: 171, distance: 23.4
click at [625, 171] on div "arrow_back 1 2 3 4 5 6 7 8 9 … 12 arrow_forward favorite Snowflake By Sarapiaru…" at bounding box center [314, 165] width 628 height 2474
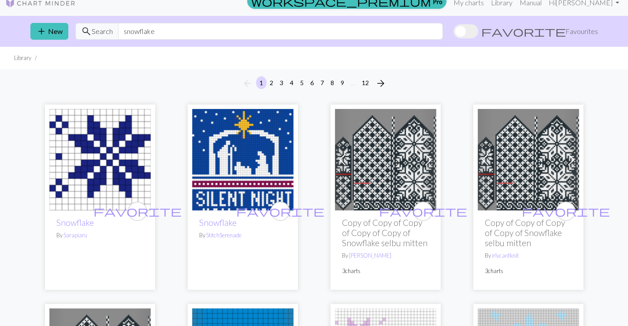
scroll to position [0, 0]
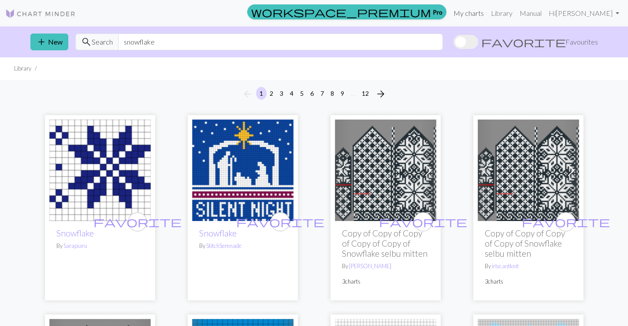
click at [487, 16] on link "My charts" at bounding box center [468, 13] width 37 height 18
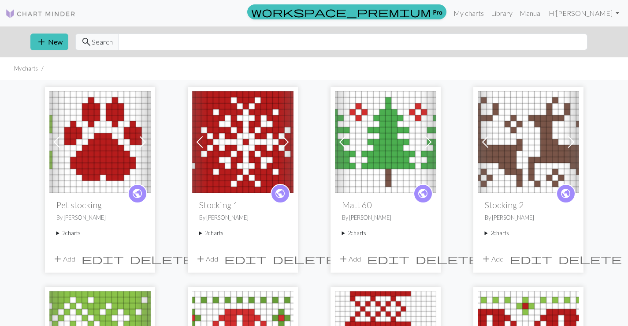
click at [78, 205] on h2 "Pet stocking" at bounding box center [99, 205] width 87 height 10
click at [85, 173] on img at bounding box center [99, 141] width 101 height 101
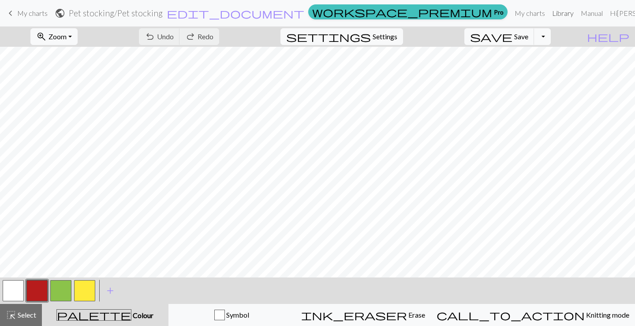
click at [554, 14] on link "Library" at bounding box center [562, 13] width 29 height 18
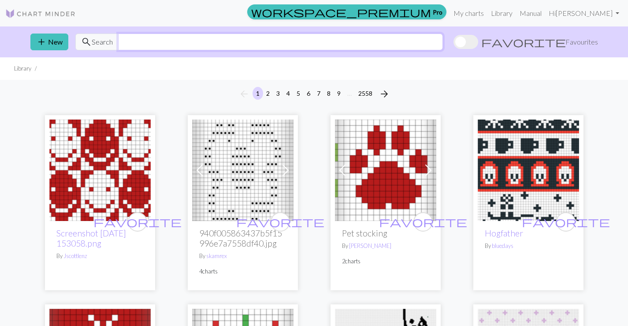
click at [146, 45] on input "text" at bounding box center [280, 41] width 325 height 17
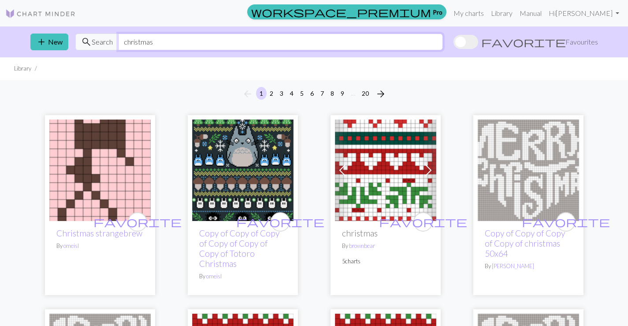
type input "christmas"
click at [487, 16] on link "My charts" at bounding box center [468, 13] width 37 height 18
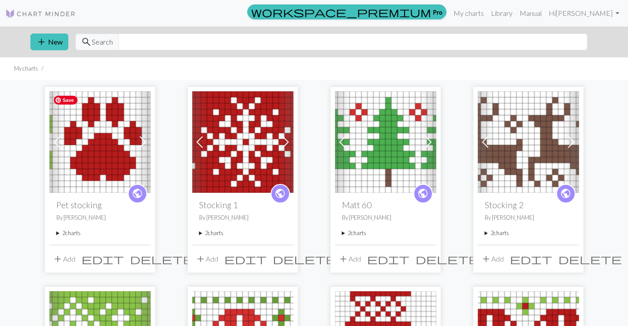
click at [85, 175] on img at bounding box center [99, 141] width 101 height 101
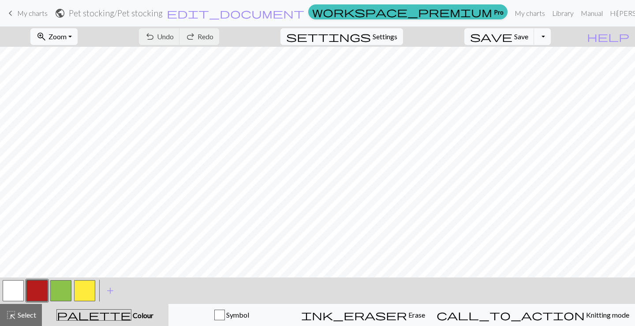
click at [26, 14] on span "My charts" at bounding box center [32, 13] width 30 height 8
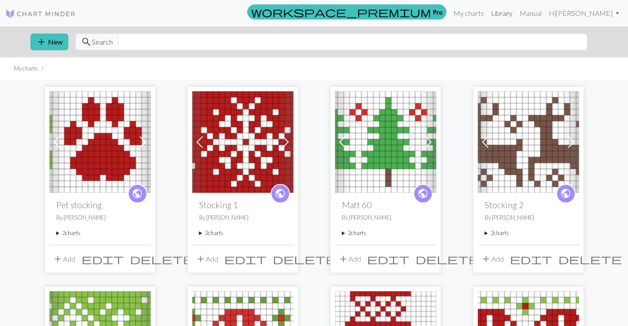
click at [516, 15] on link "Library" at bounding box center [501, 13] width 29 height 18
click at [175, 47] on input "text" at bounding box center [352, 41] width 469 height 17
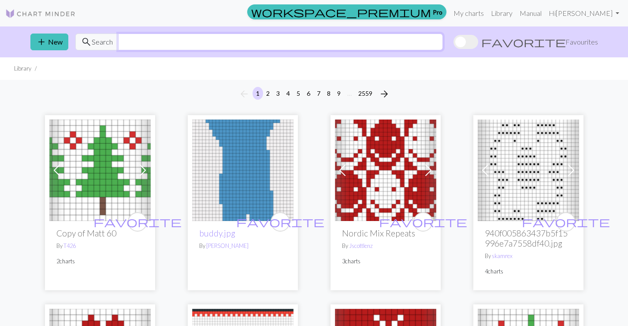
drag, startPoint x: 171, startPoint y: 41, endPoint x: 172, endPoint y: 37, distance: 4.9
click at [171, 40] on input "text" at bounding box center [280, 41] width 325 height 17
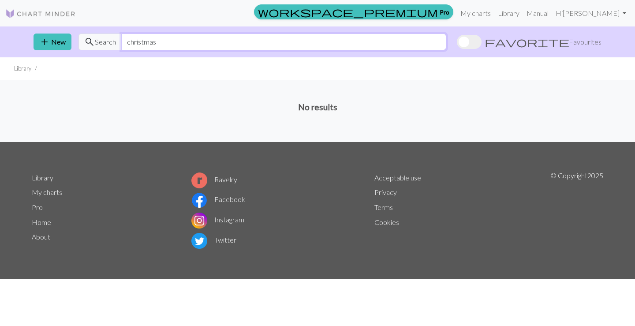
type input "christmas"
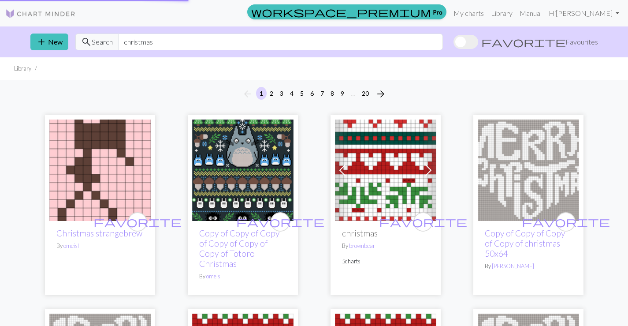
drag, startPoint x: 177, startPoint y: 50, endPoint x: 188, endPoint y: 66, distance: 19.1
click at [188, 66] on ul "Library" at bounding box center [314, 68] width 628 height 22
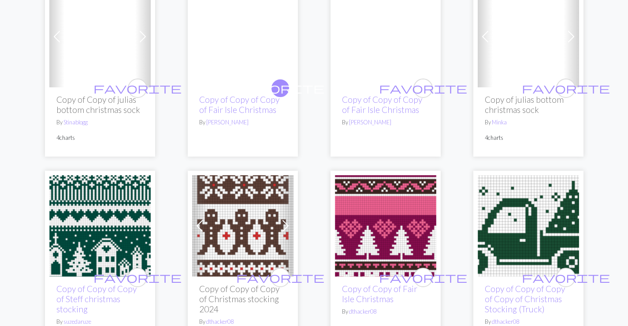
scroll to position [770, 0]
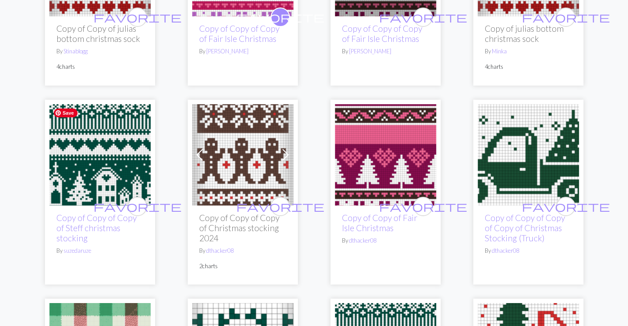
click at [119, 124] on img at bounding box center [99, 154] width 101 height 101
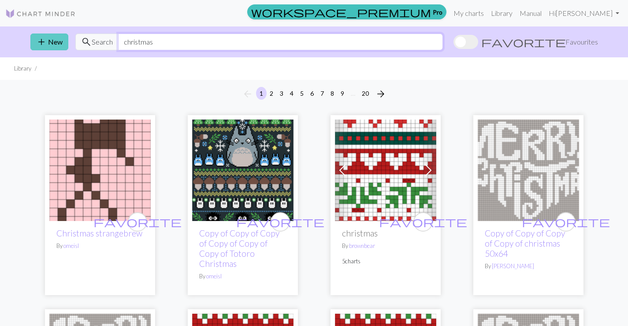
drag, startPoint x: 167, startPoint y: 41, endPoint x: 56, endPoint y: 41, distance: 111.5
click at [56, 41] on div "add New search Search christmas favorite Favourites" at bounding box center [314, 41] width 582 height 31
type input "heart"
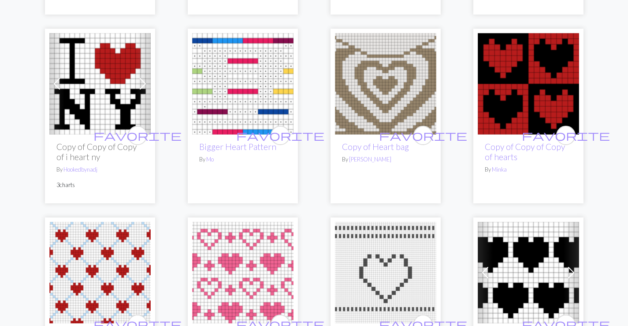
scroll to position [749, 0]
